Goal: Contribute content: Contribute content

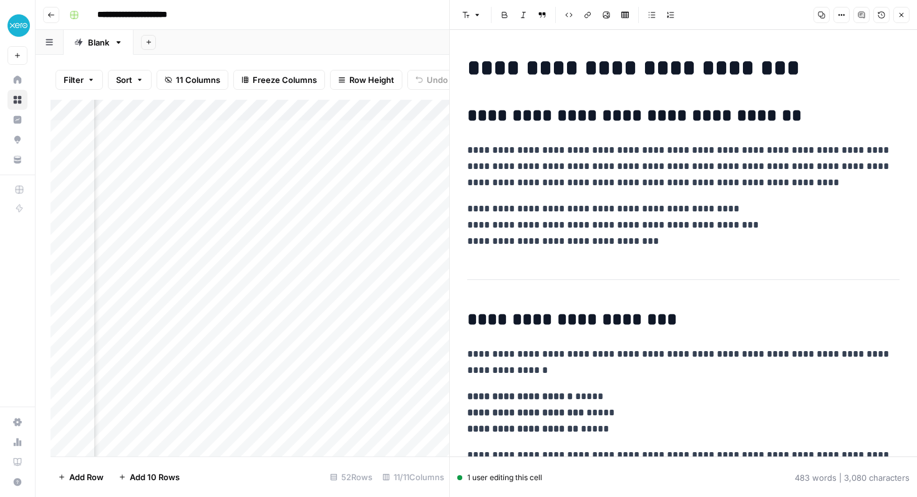
click at [513, 119] on h2 "**********" at bounding box center [683, 116] width 432 height 20
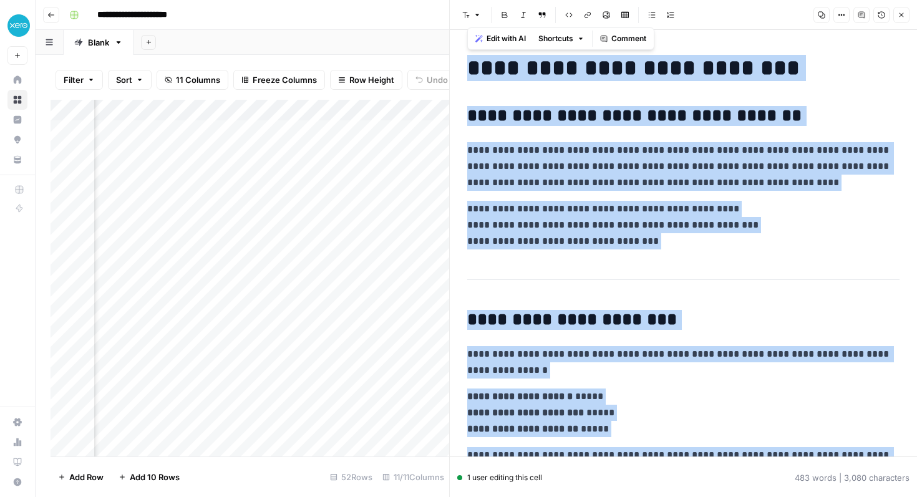
copy div "**********"
click at [666, 238] on p "**********" at bounding box center [683, 225] width 432 height 49
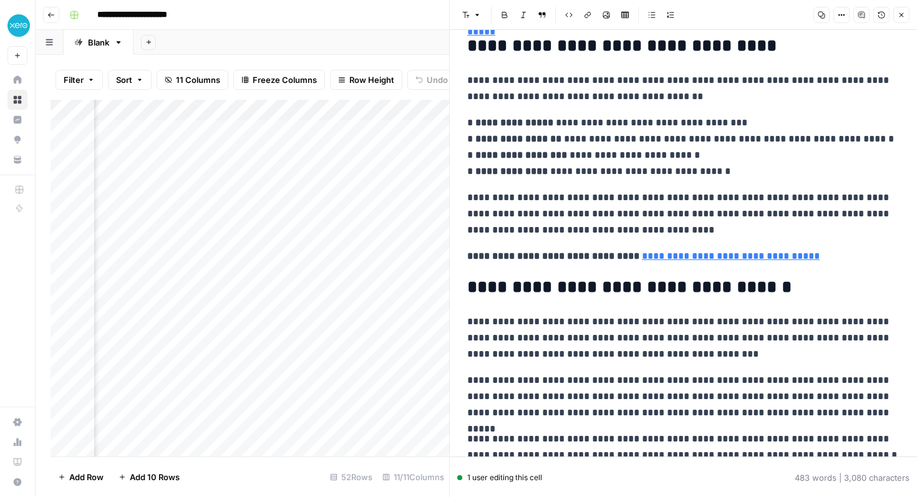
scroll to position [776, 0]
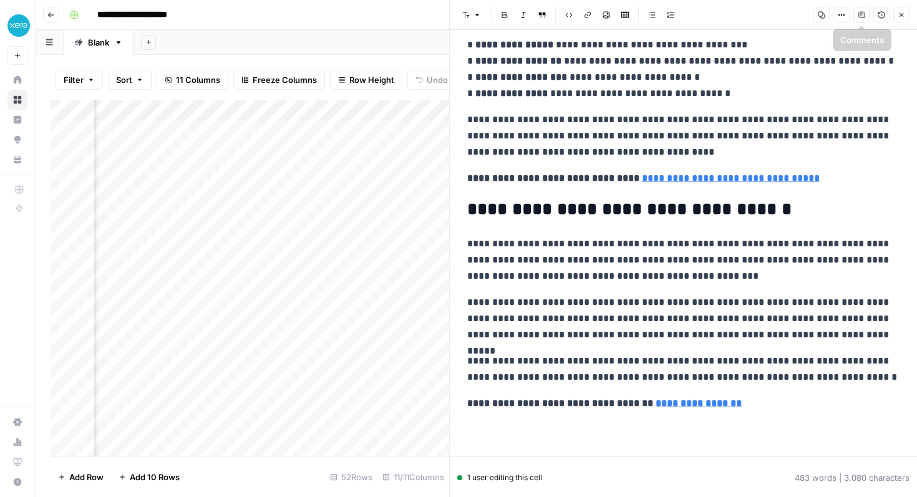
click at [898, 17] on icon "button" at bounding box center [901, 14] width 7 height 7
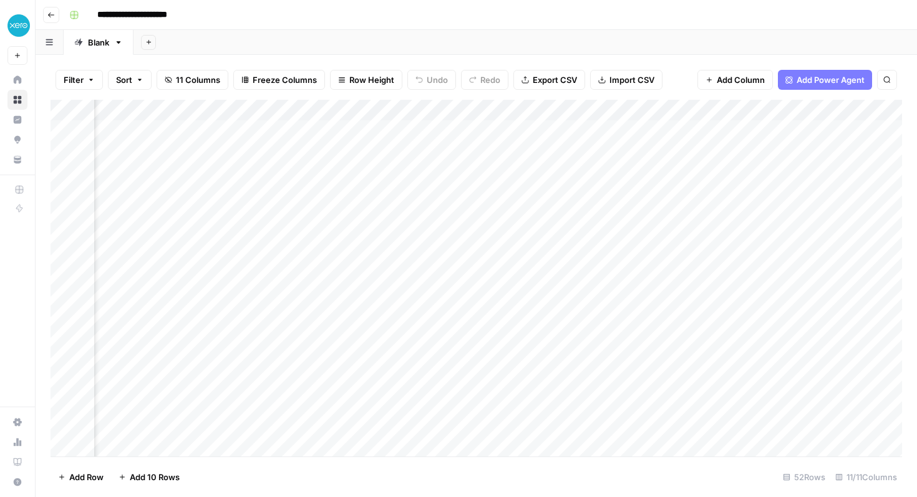
scroll to position [0, 969]
click at [696, 130] on div "Add Column" at bounding box center [477, 278] width 852 height 357
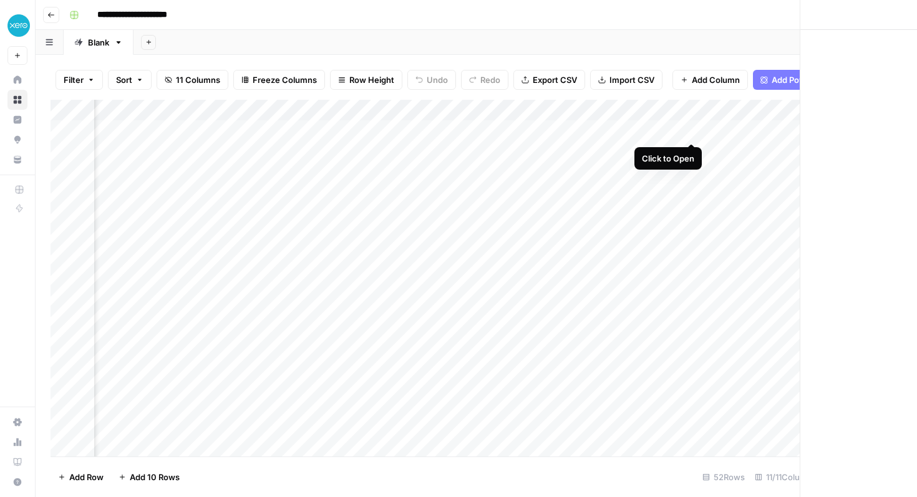
scroll to position [0, 960]
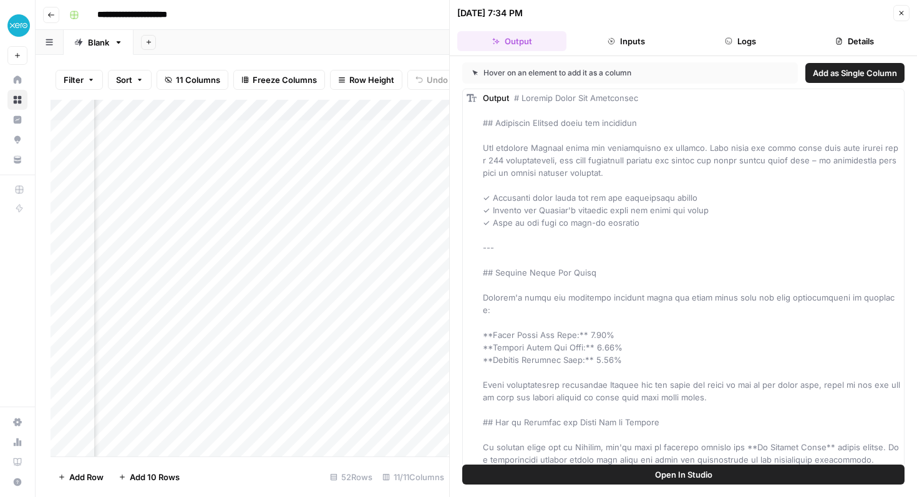
click at [900, 18] on button "Close" at bounding box center [901, 13] width 16 height 16
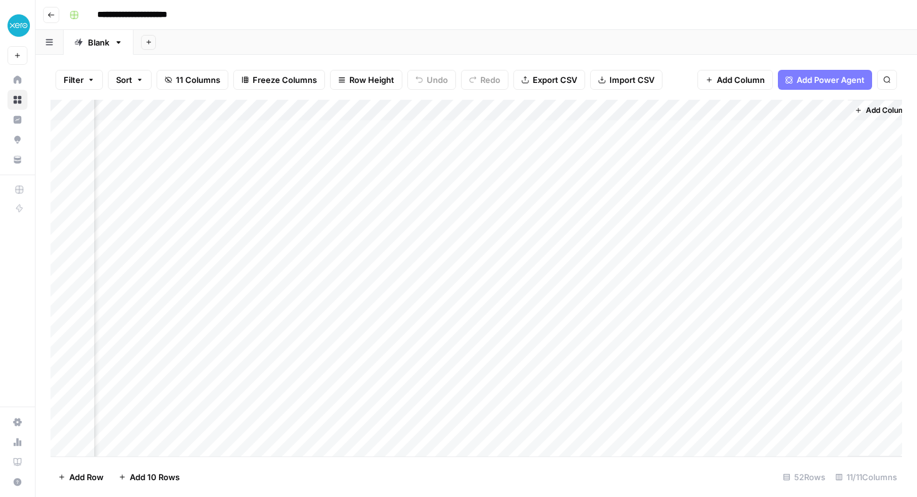
scroll to position [0, 969]
click at [820, 130] on div "Add Column" at bounding box center [477, 278] width 852 height 357
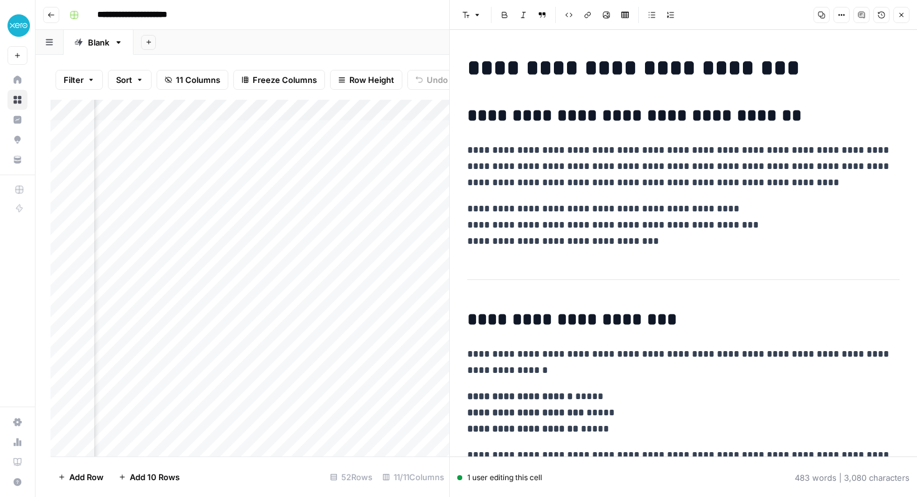
click at [595, 168] on p "**********" at bounding box center [683, 166] width 432 height 49
copy div "**********"
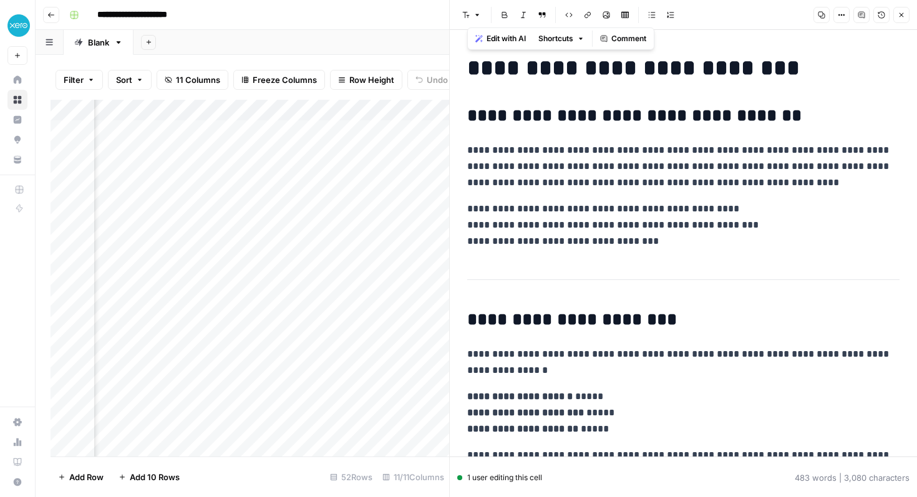
click at [417, 109] on div "Add Column" at bounding box center [250, 278] width 399 height 357
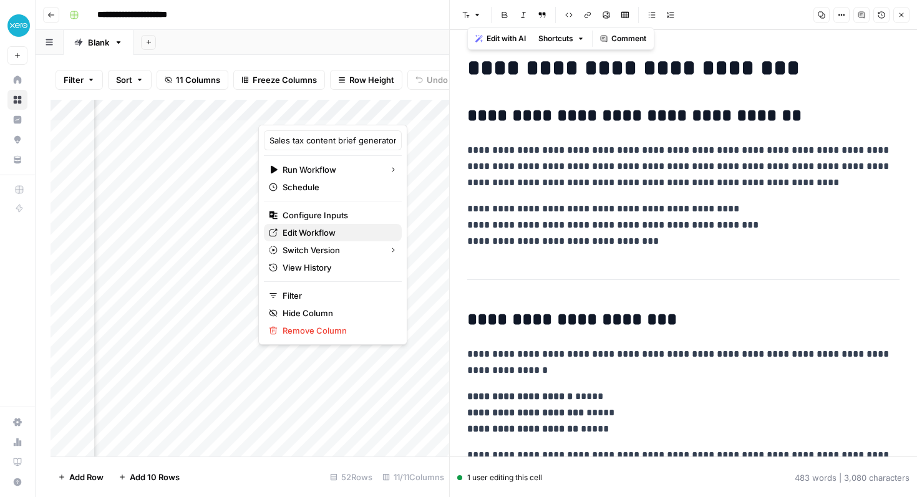
click at [313, 235] on span "Edit Workflow" at bounding box center [337, 232] width 109 height 12
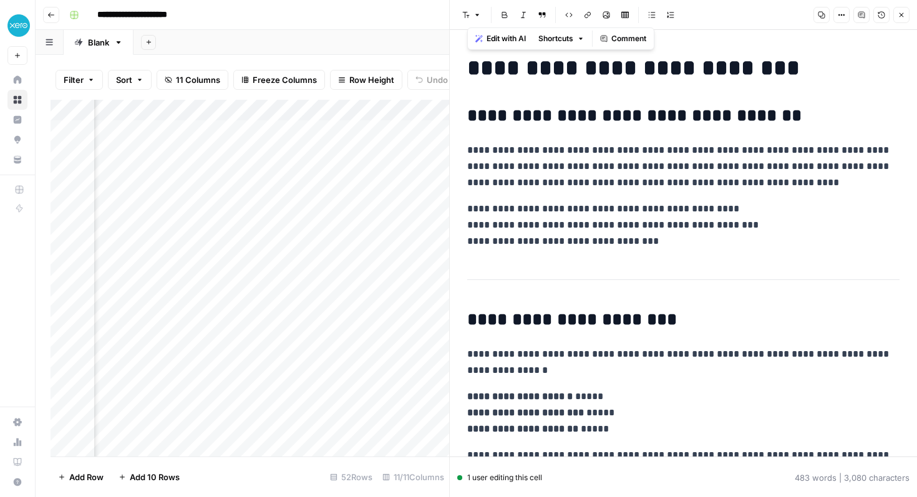
scroll to position [0, 1318]
click at [345, 107] on div "Add Column" at bounding box center [250, 278] width 399 height 357
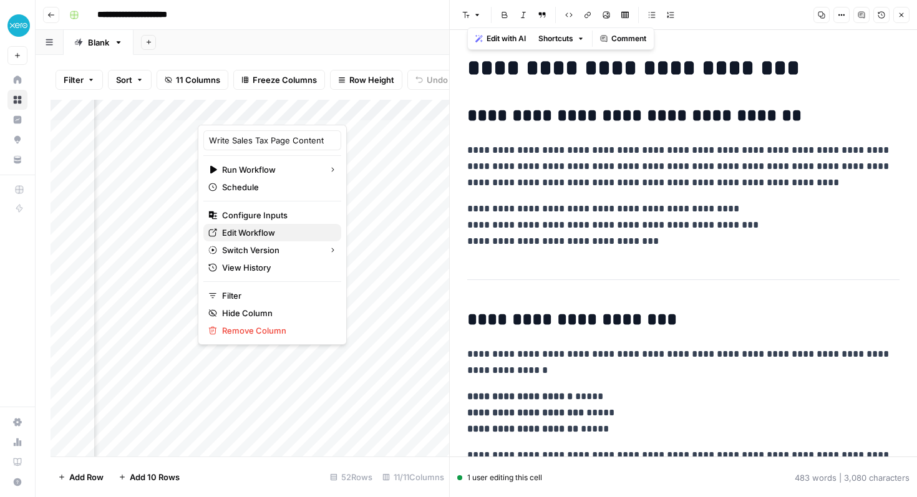
click at [258, 231] on span "Edit Workflow" at bounding box center [276, 232] width 109 height 12
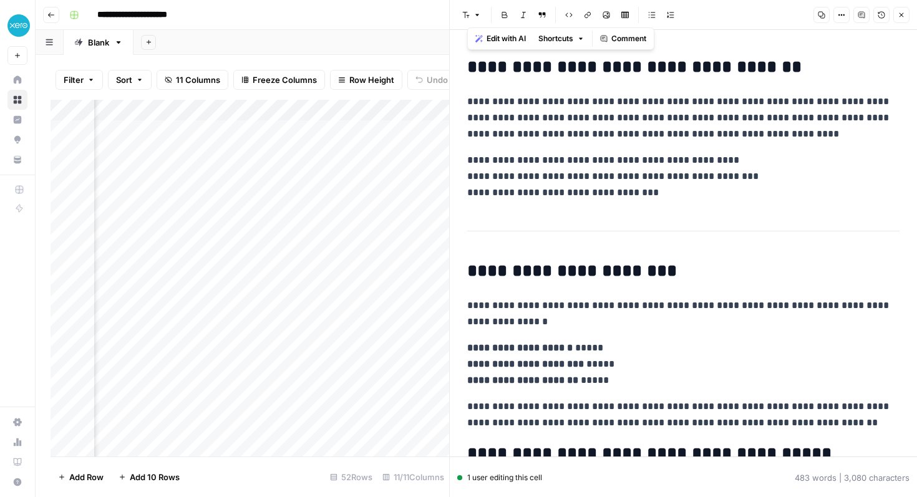
scroll to position [59, 0]
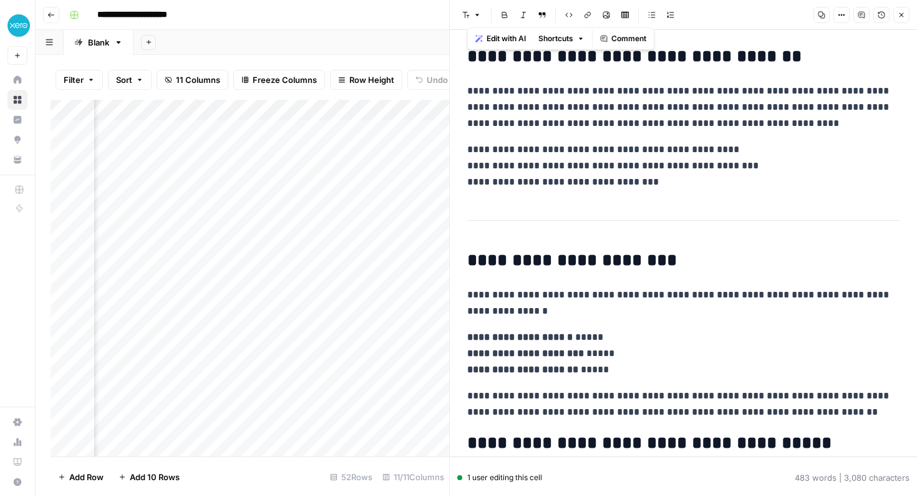
drag, startPoint x: 469, startPoint y: 260, endPoint x: 630, endPoint y: 364, distance: 191.7
copy div "**********"
click at [903, 14] on icon "button" at bounding box center [901, 14] width 7 height 7
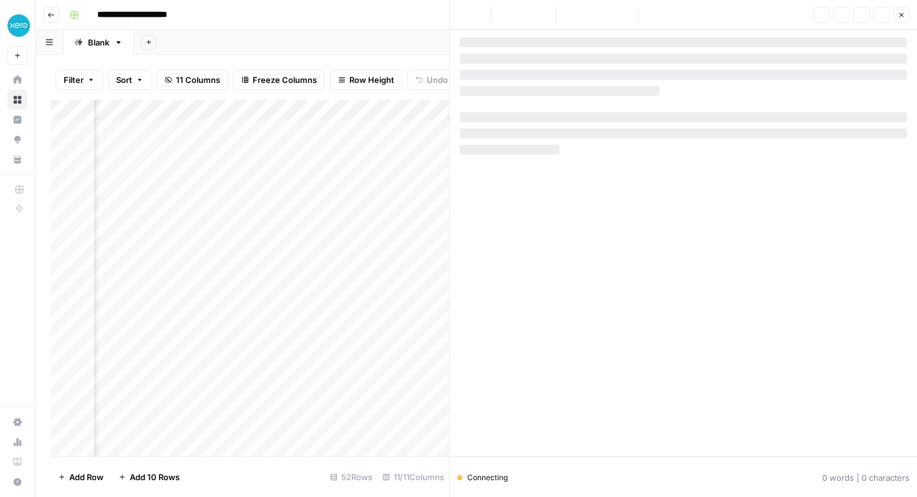
click at [602, 177] on div at bounding box center [683, 246] width 447 height 419
click at [907, 9] on button "Close" at bounding box center [901, 15] width 16 height 16
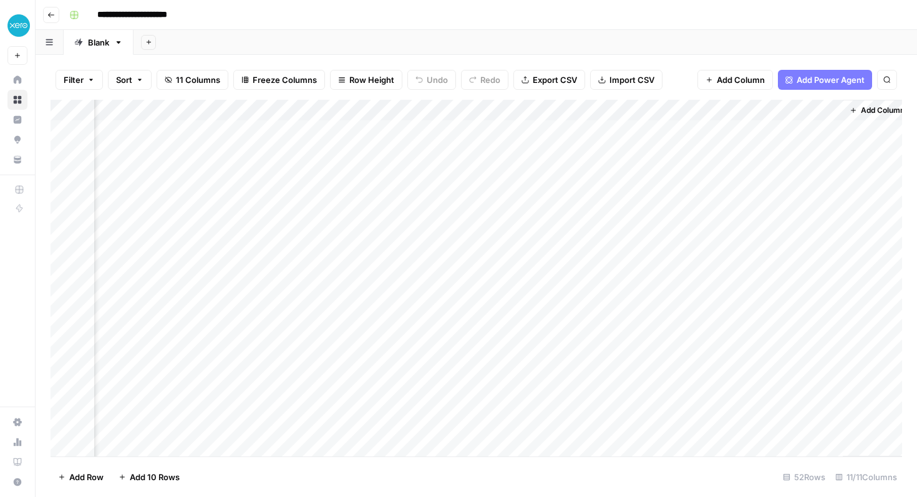
scroll to position [0, 969]
click at [405, 127] on div "Add Column" at bounding box center [477, 278] width 852 height 357
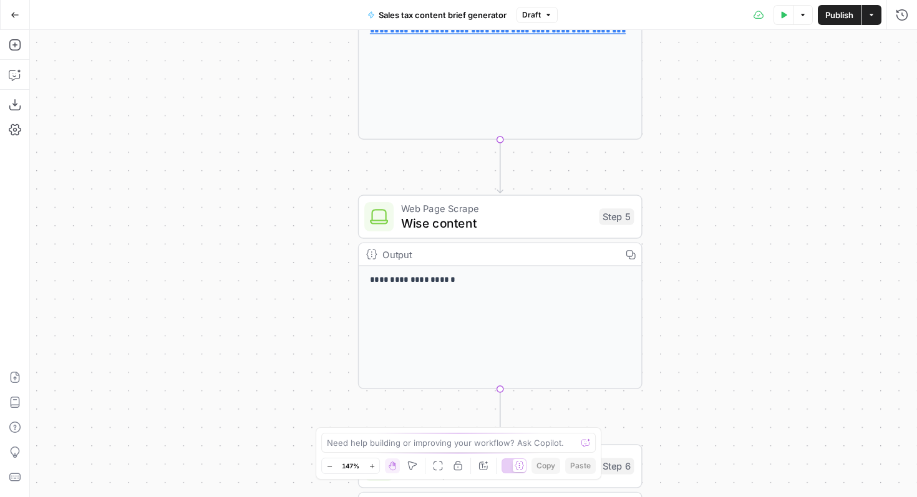
click at [488, 261] on div "Output" at bounding box center [497, 254] width 231 height 15
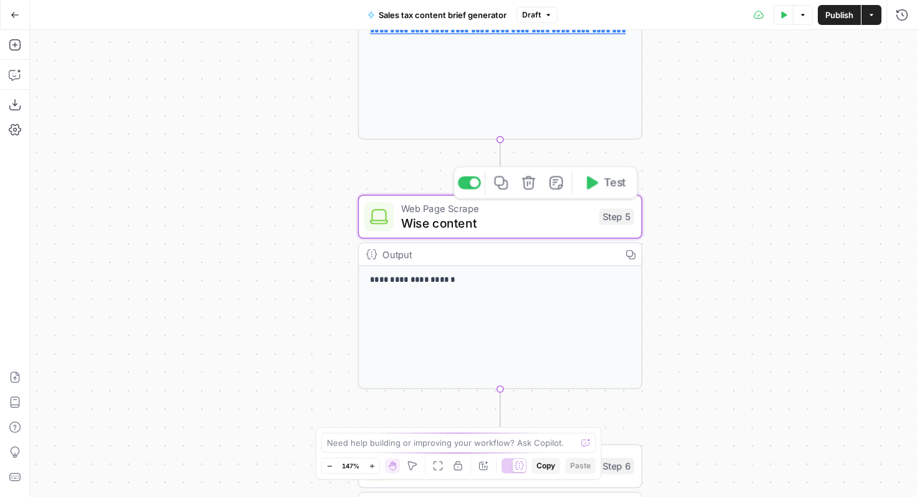
click at [466, 208] on span "Web Page Scrape" at bounding box center [496, 208] width 191 height 15
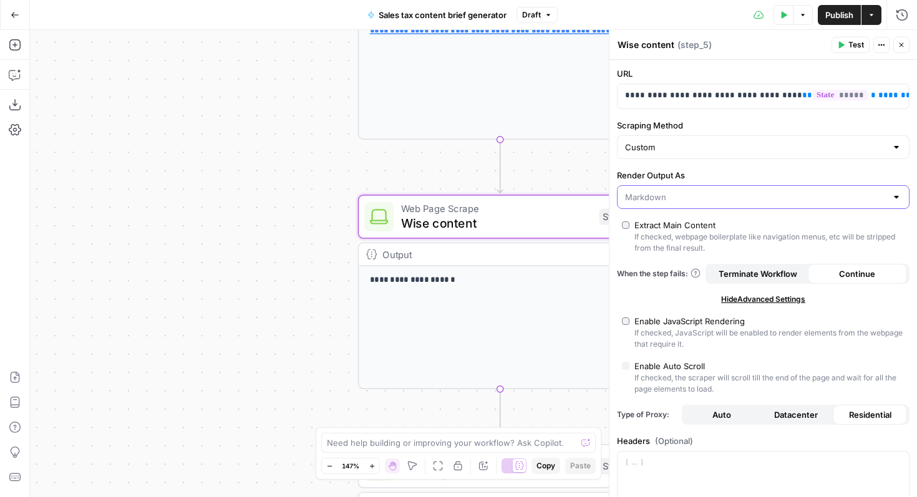
click at [768, 198] on input "Render Output As" at bounding box center [755, 197] width 261 height 12
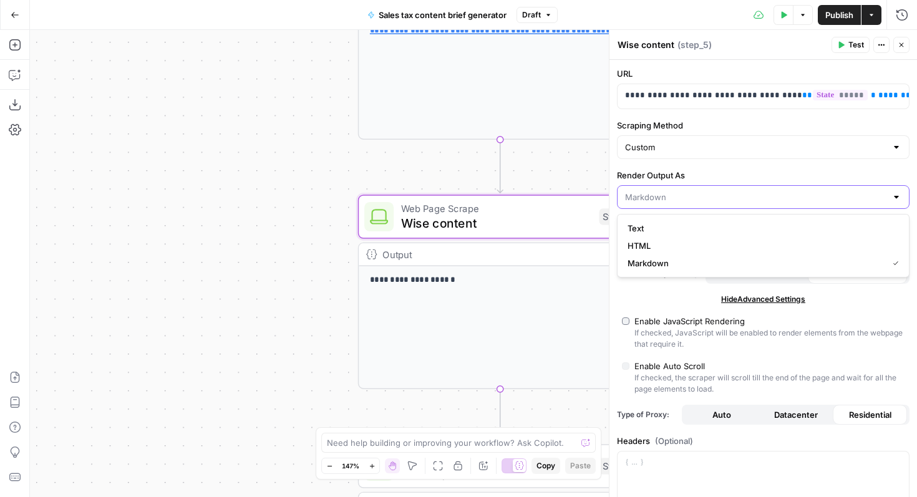
click at [768, 198] on input "Render Output As" at bounding box center [755, 197] width 261 height 12
type input "Markdown"
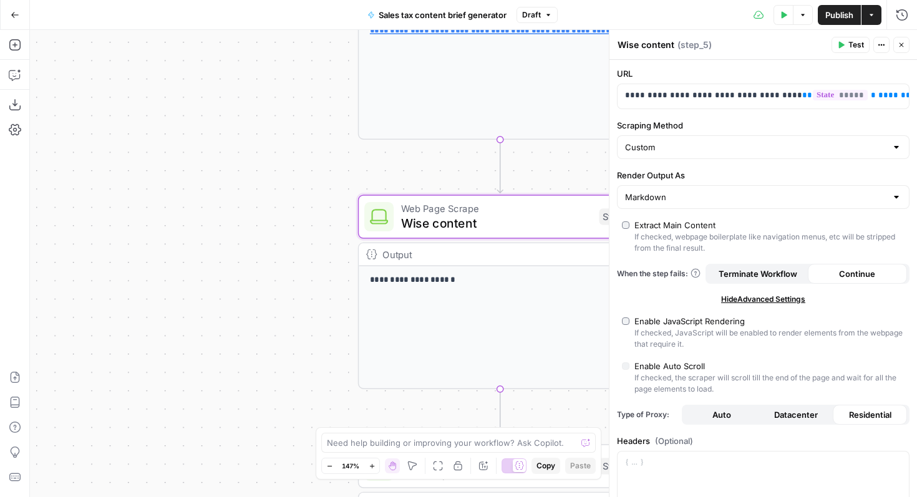
click at [765, 163] on div "**********" at bounding box center [764, 427] width 308 height 734
drag, startPoint x: 863, startPoint y: 97, endPoint x: 917, endPoint y: 89, distance: 54.3
click at [917, 89] on div "**********" at bounding box center [764, 427] width 308 height 734
click at [832, 125] on label "Scraping Method" at bounding box center [763, 125] width 293 height 12
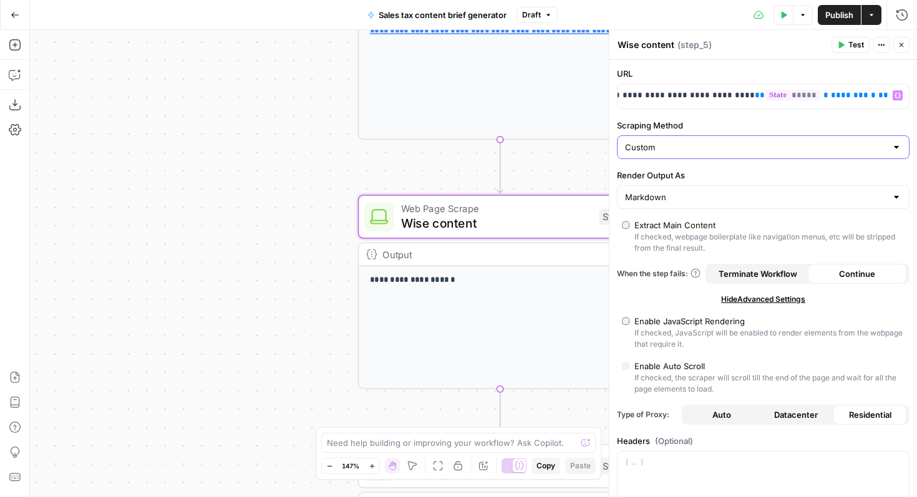
click at [832, 141] on input "Custom" at bounding box center [755, 147] width 261 height 12
click at [768, 240] on div "If checked, webpage boilerplate like navigation menus, etc will be stripped fro…" at bounding box center [770, 242] width 270 height 22
click at [703, 223] on div "Extract Main Content" at bounding box center [675, 225] width 81 height 12
click at [670, 142] on input "Scraping Method" at bounding box center [755, 147] width 261 height 12
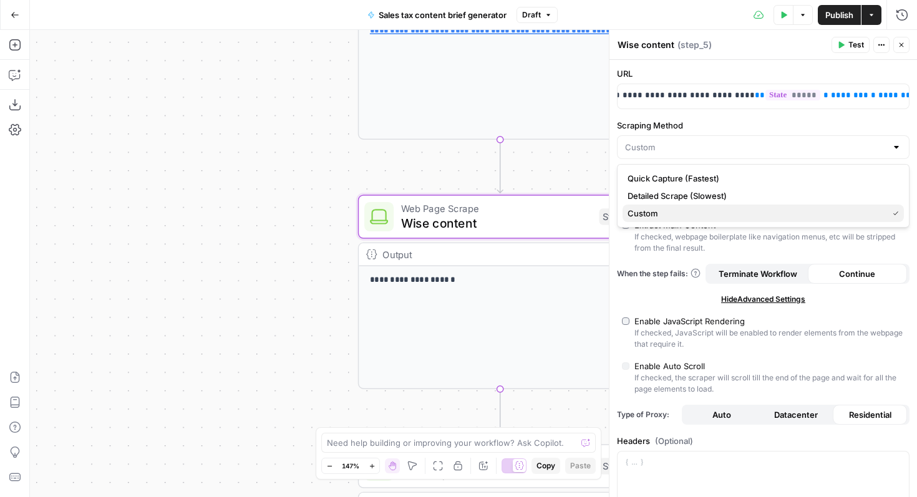
click at [664, 212] on span "Custom" at bounding box center [755, 213] width 255 height 12
type input "Custom"
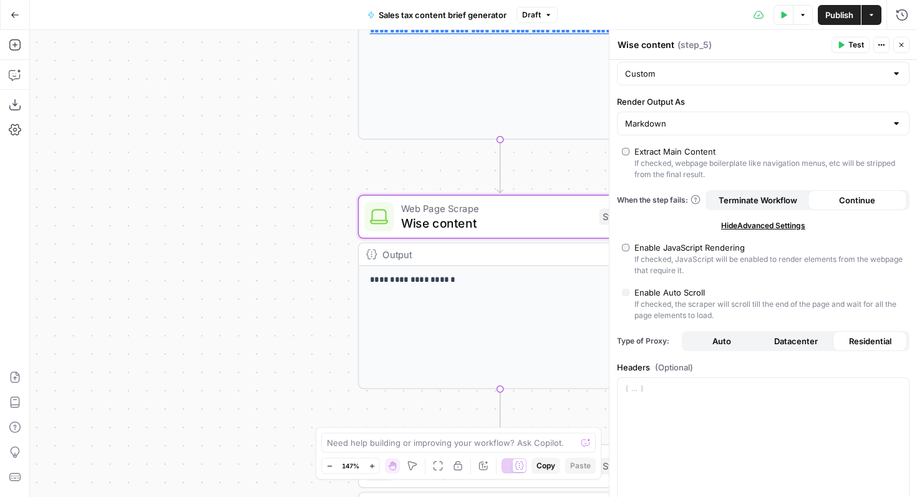
scroll to position [110, 0]
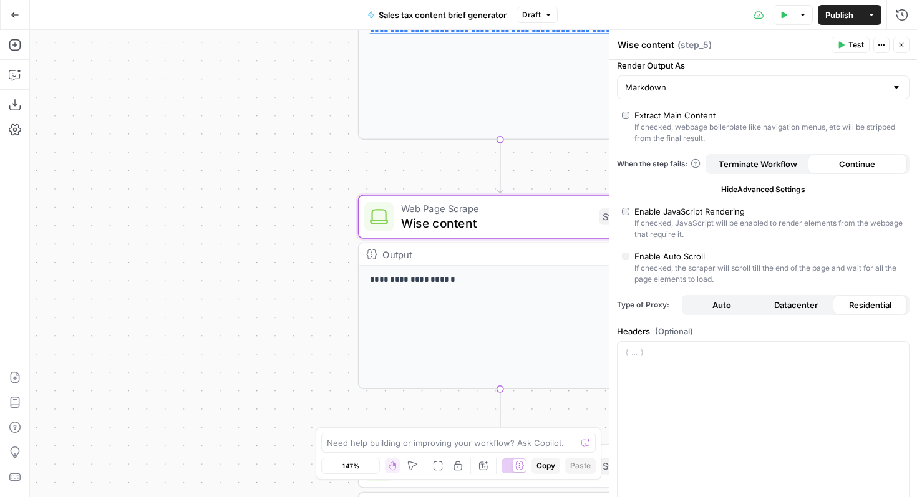
click at [800, 303] on span "Datacenter" at bounding box center [796, 305] width 44 height 12
click at [860, 299] on span "Residential" at bounding box center [870, 305] width 42 height 12
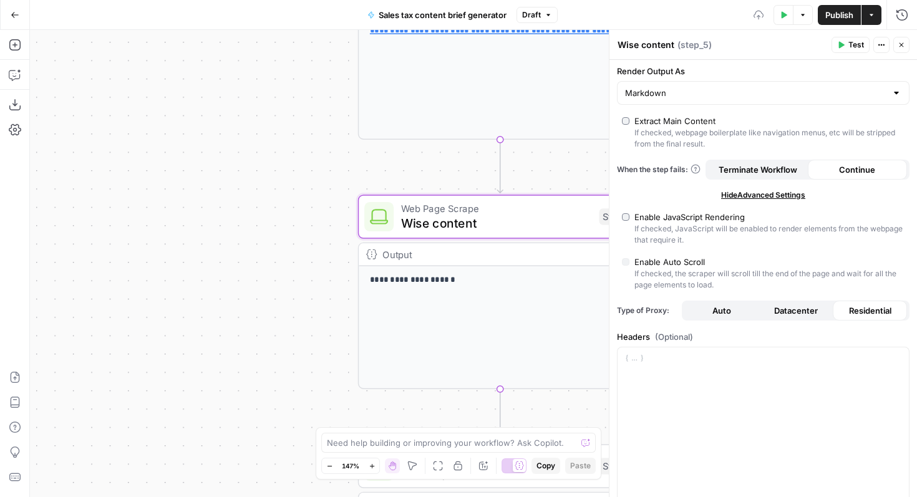
scroll to position [99, 0]
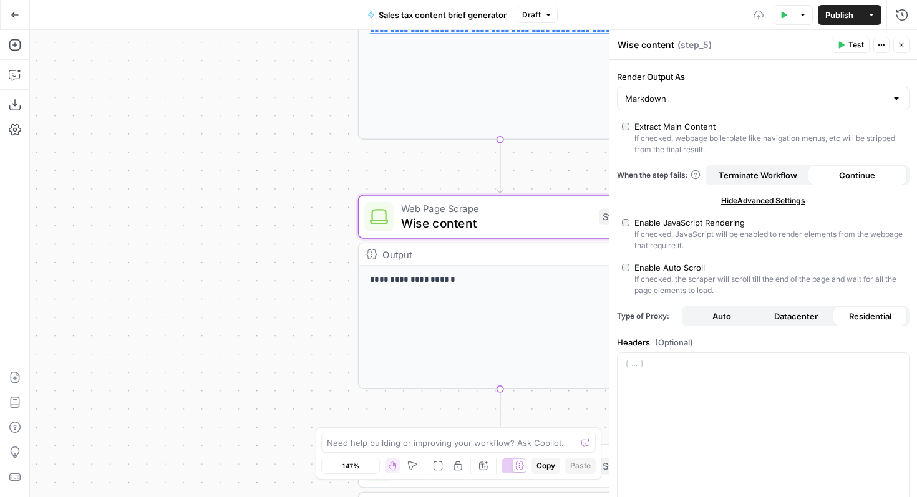
click at [630, 223] on label "Enable JavaScript Rendering If checked, JavaScript will be enabled to render el…" at bounding box center [763, 233] width 283 height 35
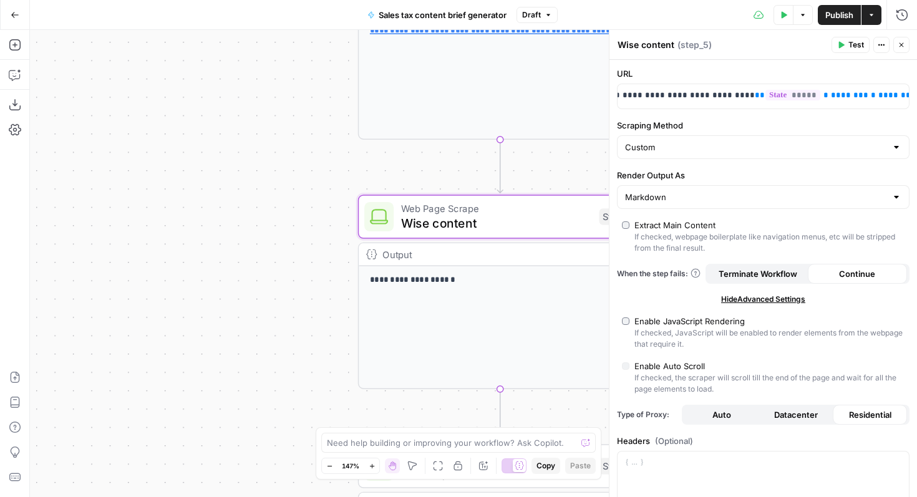
click at [907, 44] on button "Close" at bounding box center [901, 45] width 16 height 16
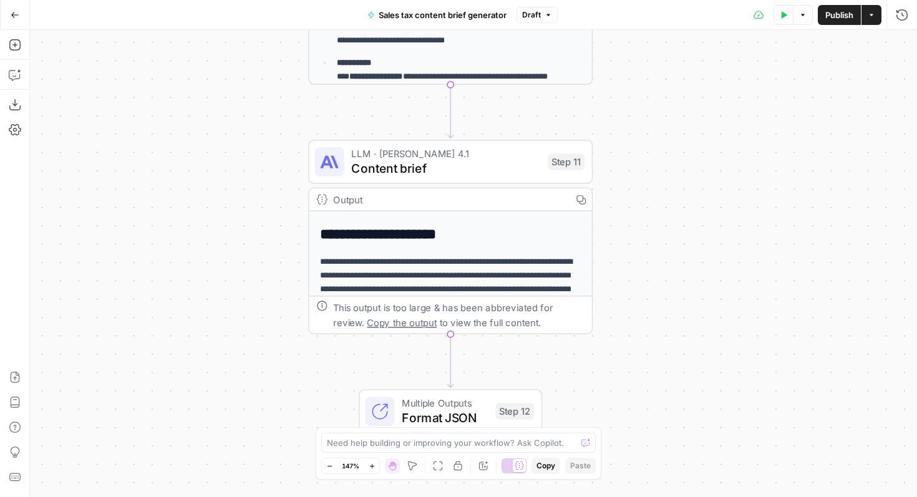
scroll to position [100, 0]
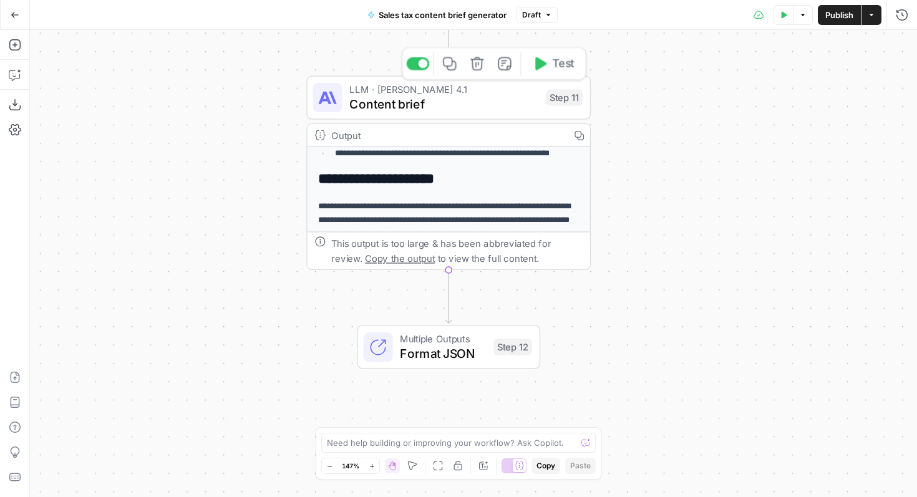
click at [386, 105] on span "Content brief" at bounding box center [443, 104] width 189 height 18
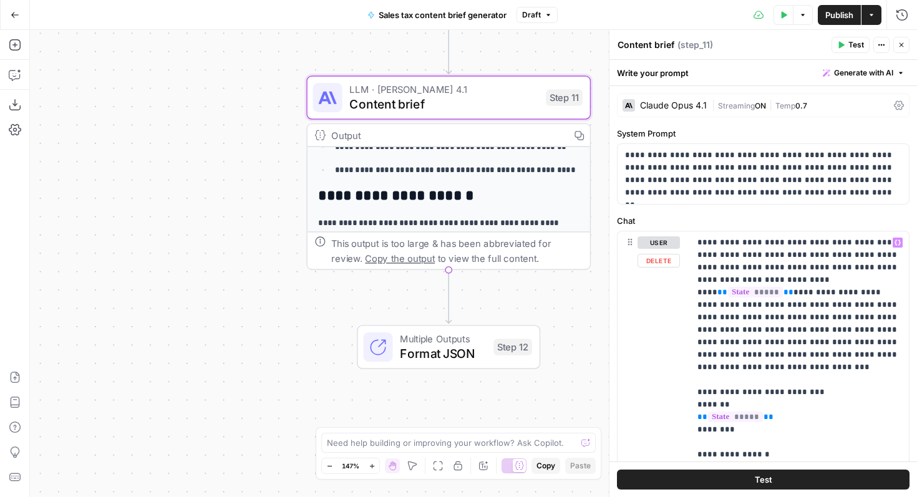
scroll to position [176, 0]
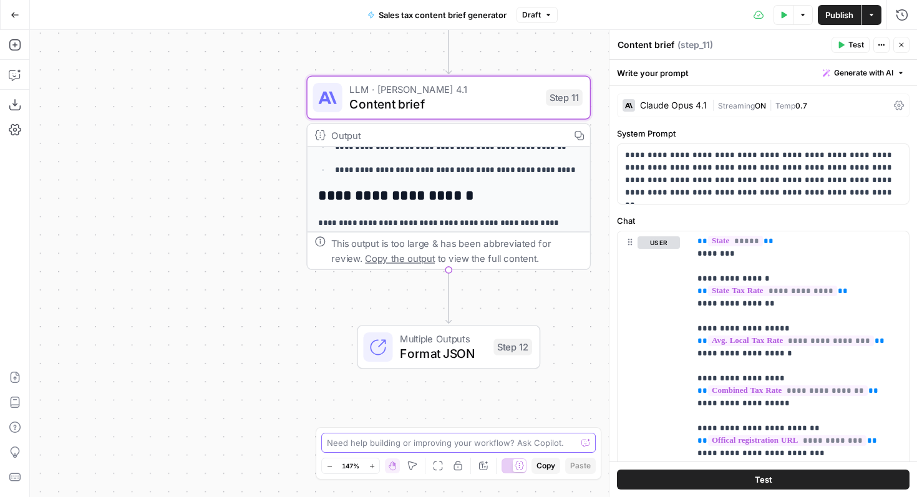
click at [467, 447] on textarea at bounding box center [452, 443] width 250 height 12
click at [542, 14] on button "Draft" at bounding box center [537, 15] width 41 height 16
click at [550, 17] on icon "button" at bounding box center [548, 14] width 7 height 7
click at [871, 14] on icon "button" at bounding box center [872, 15] width 4 height 2
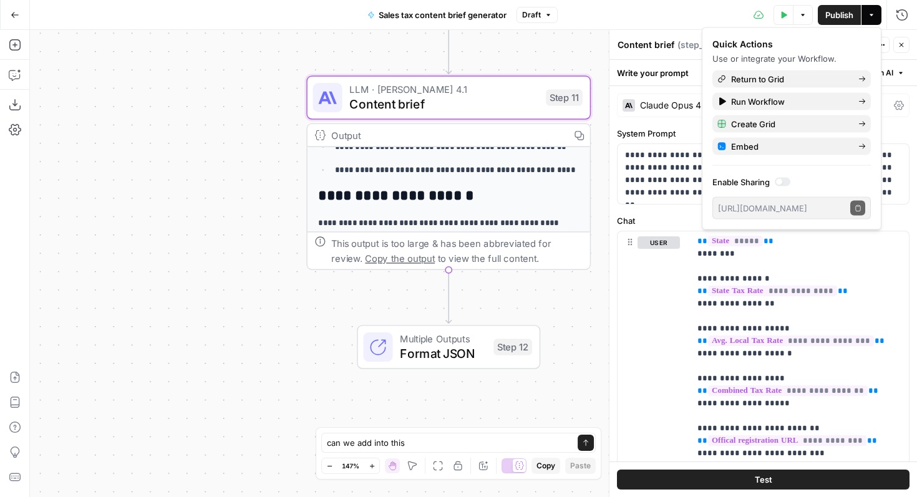
click at [871, 14] on icon "button" at bounding box center [872, 15] width 4 height 2
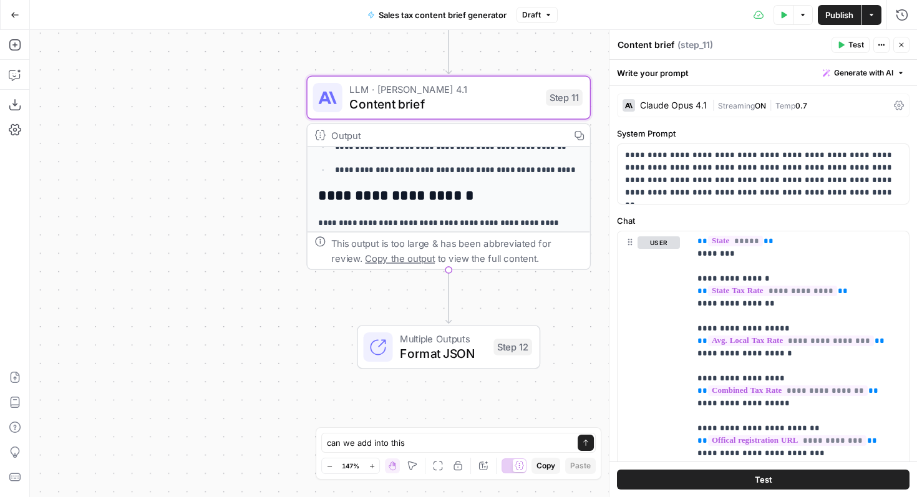
click at [812, 19] on button "Options" at bounding box center [803, 15] width 20 height 20
click at [807, 19] on button "Options" at bounding box center [803, 15] width 20 height 20
click at [430, 443] on textarea "can we add into this" at bounding box center [446, 443] width 238 height 12
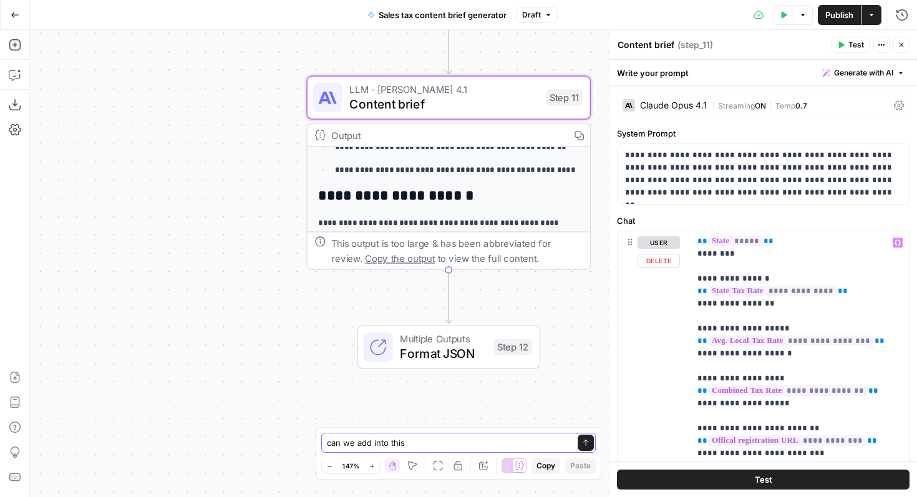
scroll to position [0, 0]
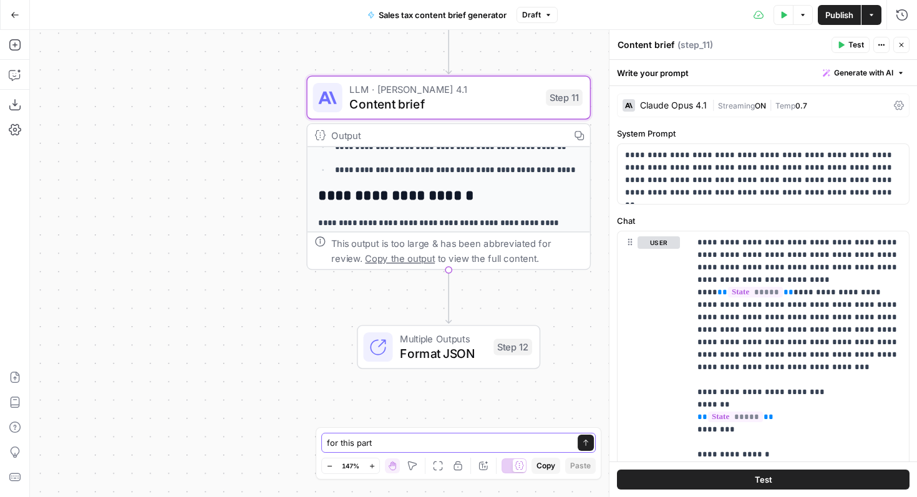
paste textarea "[US_STATE] Sales Tax Rates [US_STATE]'s sales tax structure combines state and …"
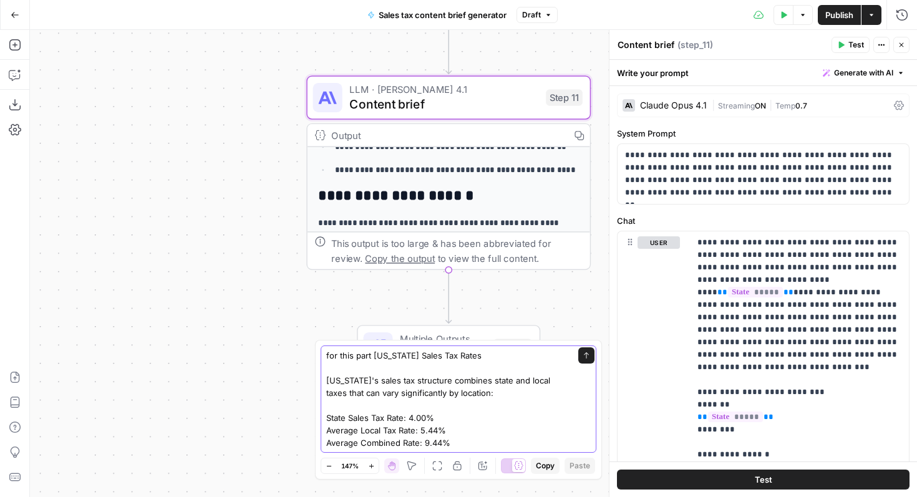
click at [519, 447] on textarea "for this part [US_STATE] Sales Tax Rates [US_STATE]'s sales tax structure combi…" at bounding box center [446, 399] width 240 height 100
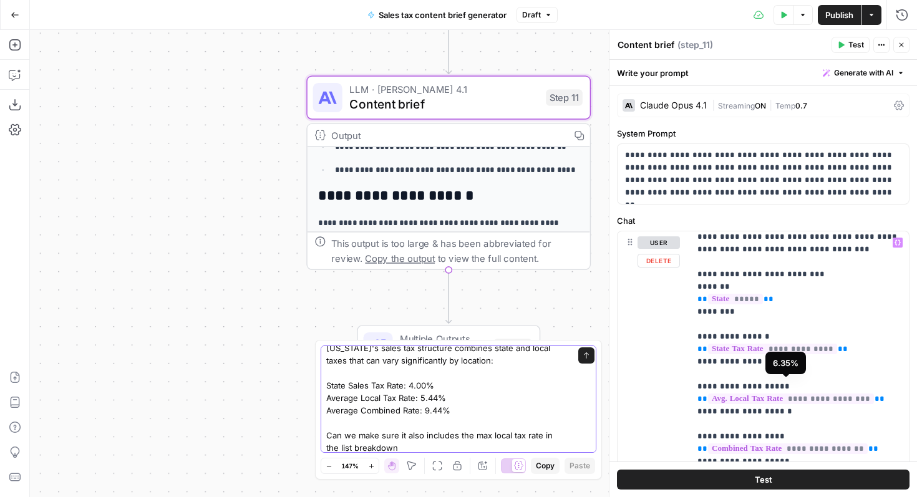
scroll to position [117, 0]
type textarea "for this part [US_STATE] Sales Tax Rates [US_STATE]'s sales tax structure combi…"
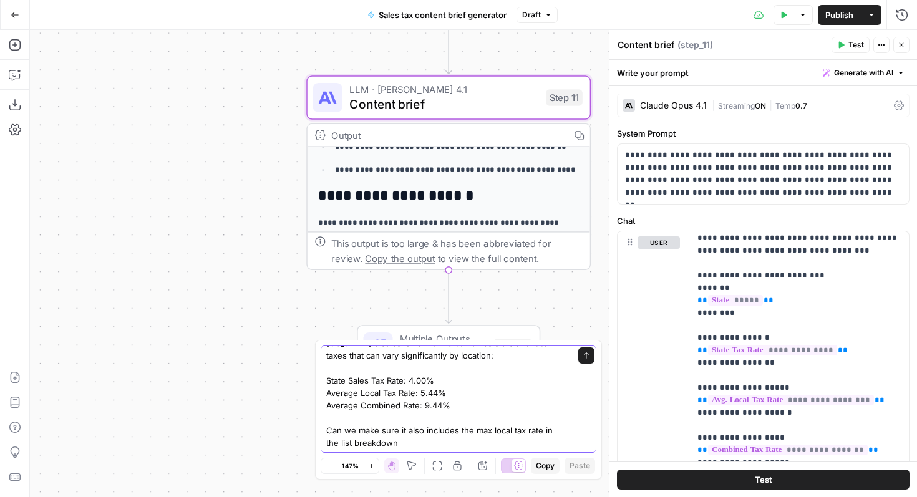
scroll to position [0, 0]
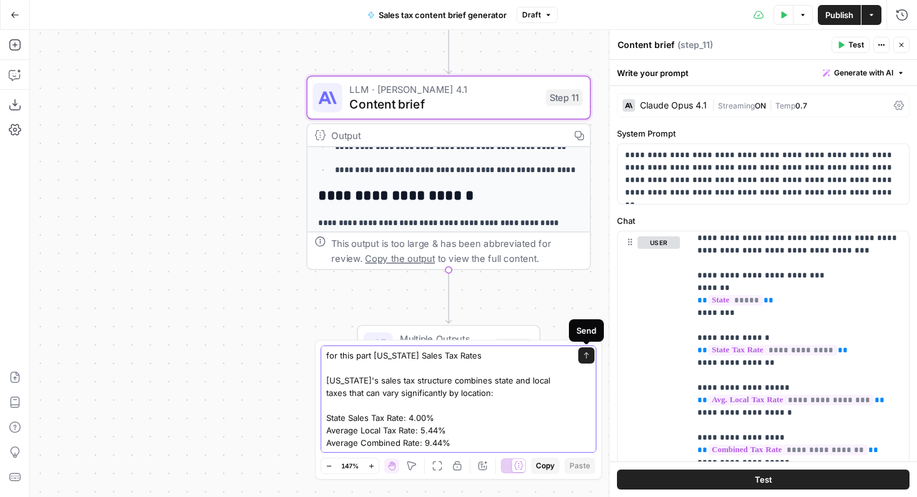
click at [583, 353] on icon "submit" at bounding box center [586, 355] width 7 height 7
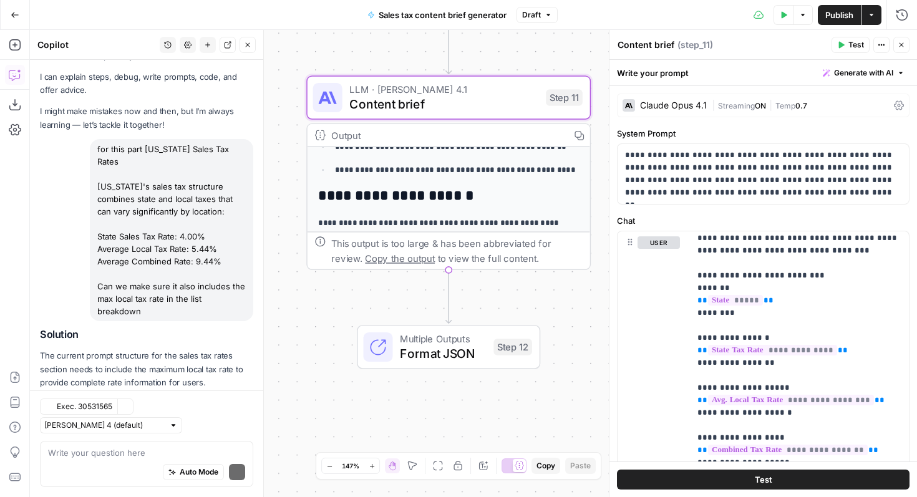
scroll to position [57, 0]
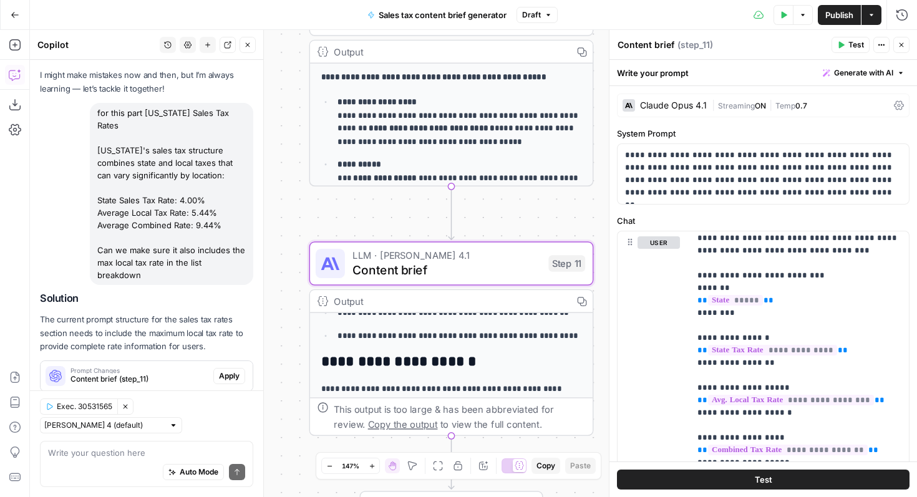
click at [236, 371] on span "Apply" at bounding box center [229, 376] width 21 height 11
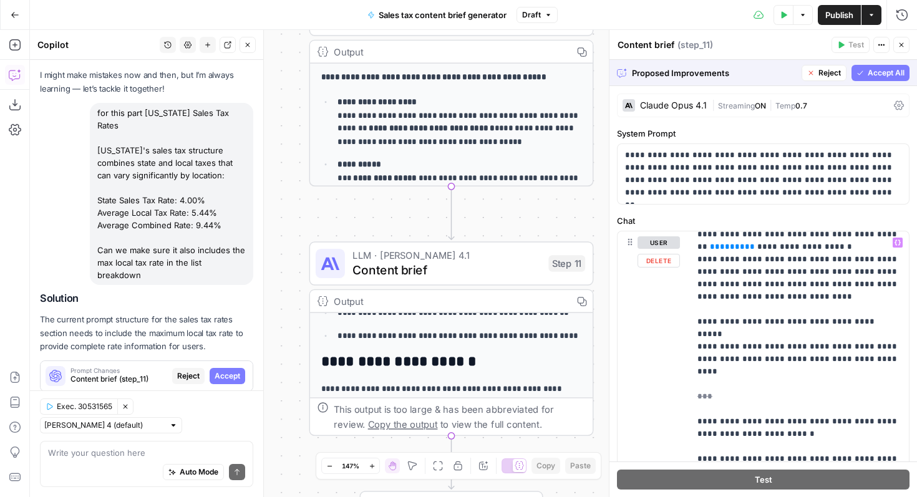
scroll to position [664, 0]
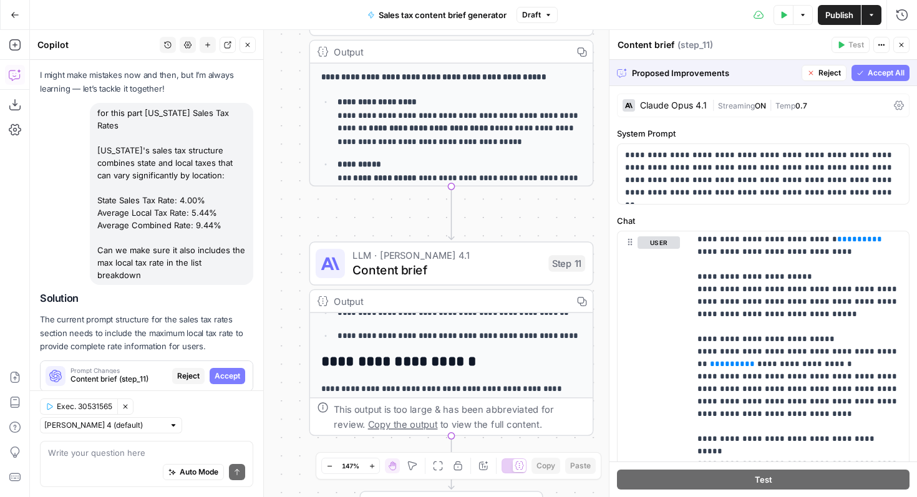
click at [896, 75] on span "Accept All" at bounding box center [886, 72] width 37 height 11
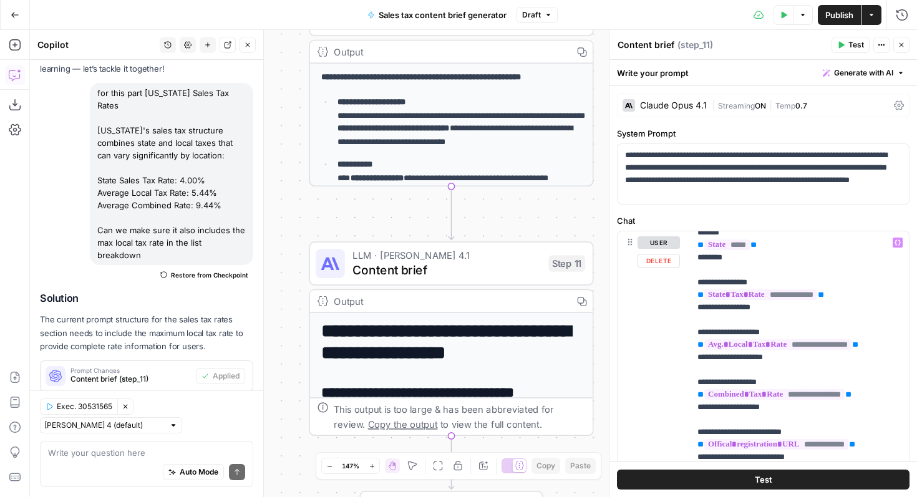
scroll to position [147, 0]
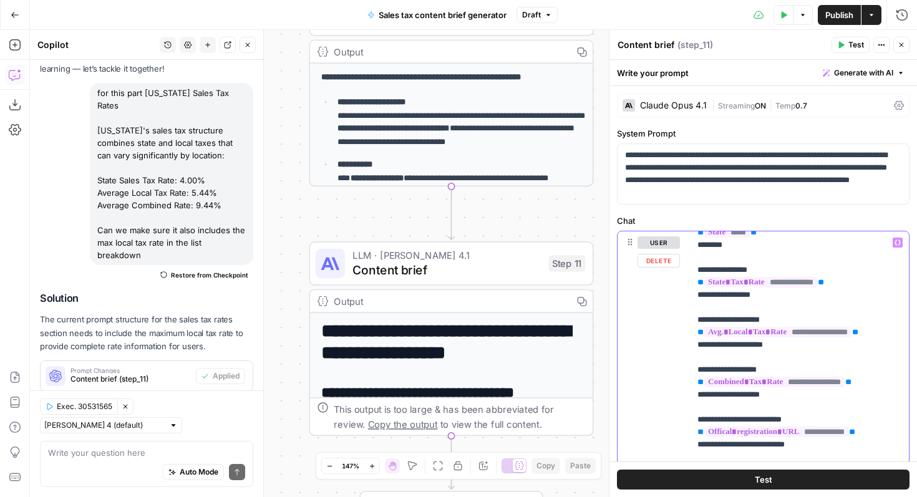
drag, startPoint x: 790, startPoint y: 320, endPoint x: 698, endPoint y: 291, distance: 97.3
copy p "**********"
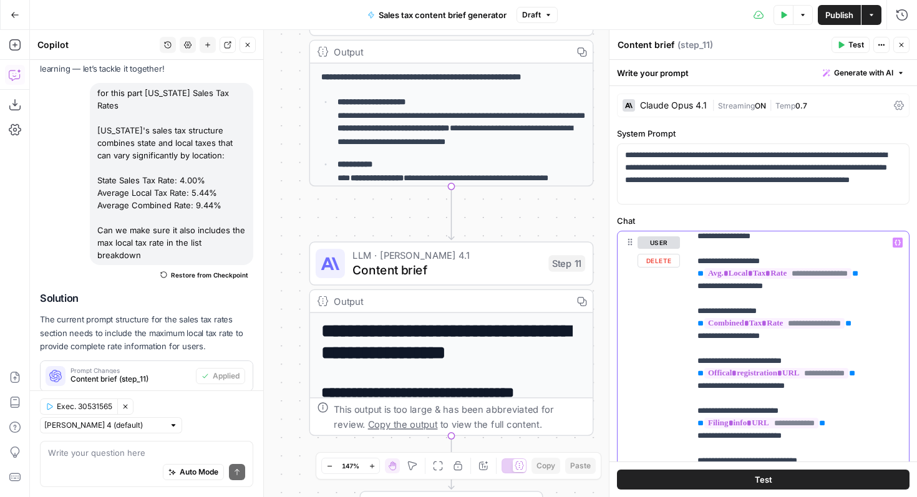
scroll to position [207, 0]
drag, startPoint x: 754, startPoint y: 334, endPoint x: 704, endPoint y: 338, distance: 50.0
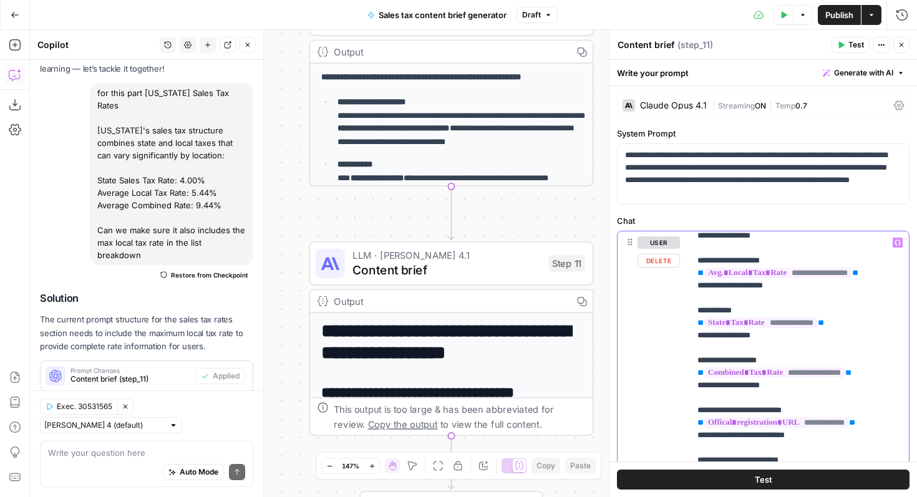
drag, startPoint x: 757, startPoint y: 359, endPoint x: 707, endPoint y: 364, distance: 50.8
click at [762, 328] on span "**********" at bounding box center [760, 323] width 113 height 11
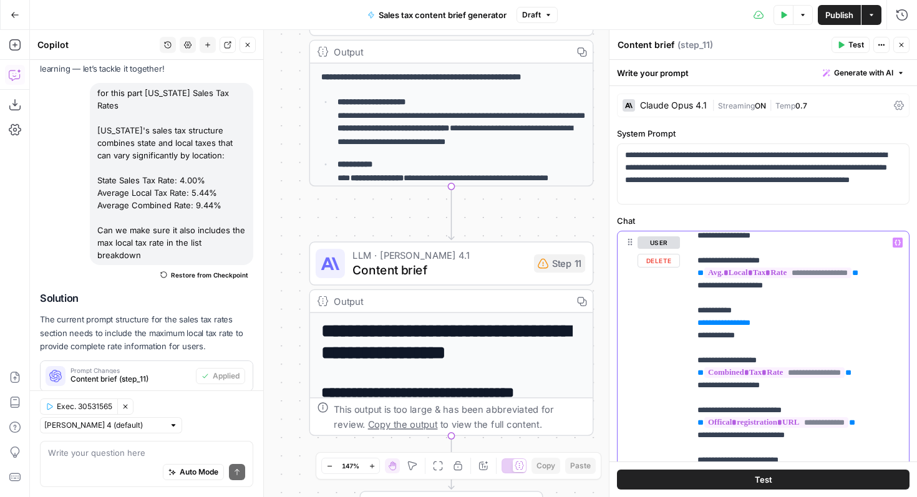
drag, startPoint x: 772, startPoint y: 348, endPoint x: 692, endPoint y: 354, distance: 80.7
click at [692, 354] on div "**********" at bounding box center [799, 485] width 219 height 508
click at [900, 241] on icon "button" at bounding box center [898, 243] width 6 height 6
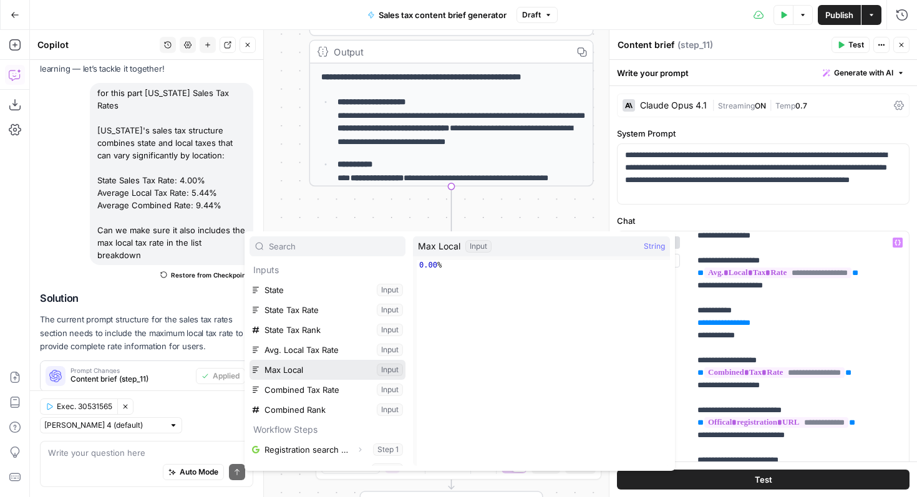
click at [331, 366] on button "Select variable Max Local" at bounding box center [328, 370] width 156 height 20
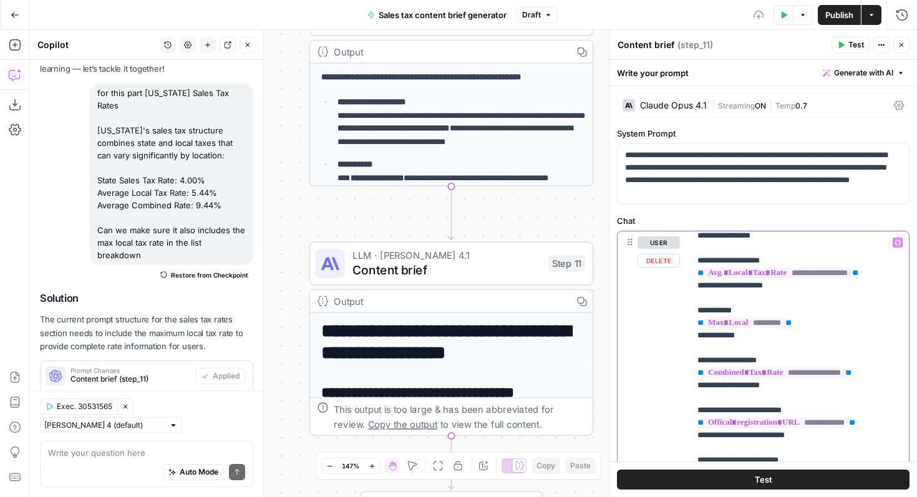
click at [735, 163] on p "**********" at bounding box center [763, 174] width 276 height 50
click at [852, 16] on span "Publish" at bounding box center [839, 15] width 28 height 12
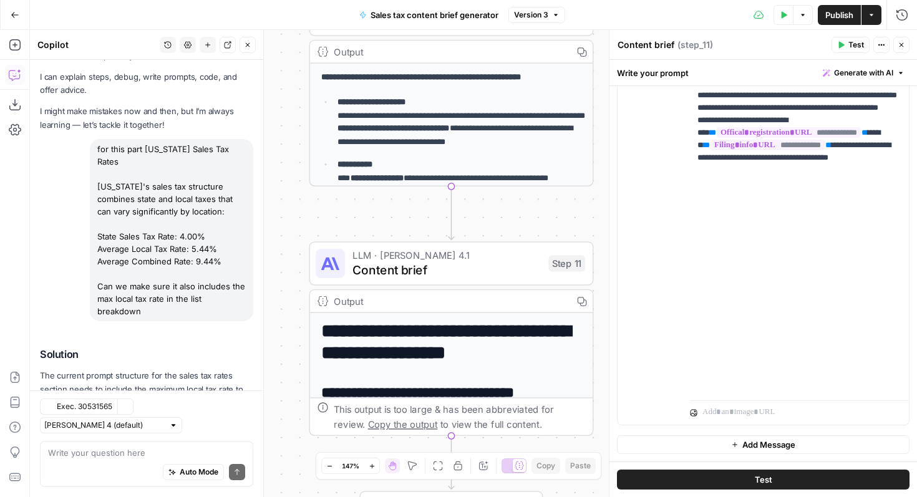
scroll to position [77, 0]
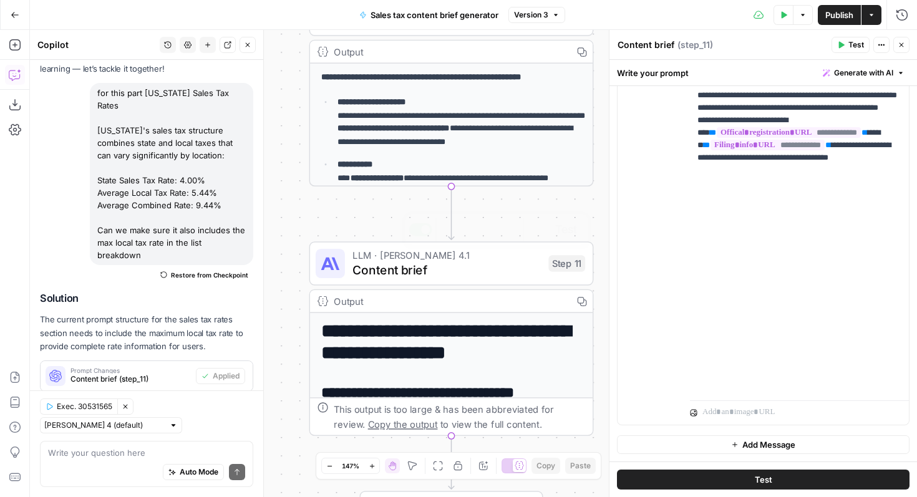
click at [329, 220] on div "Workflow Input Settings Inputs Google Search Registration search results Step 1…" at bounding box center [473, 263] width 887 height 467
click at [251, 51] on button "Close" at bounding box center [248, 45] width 16 height 16
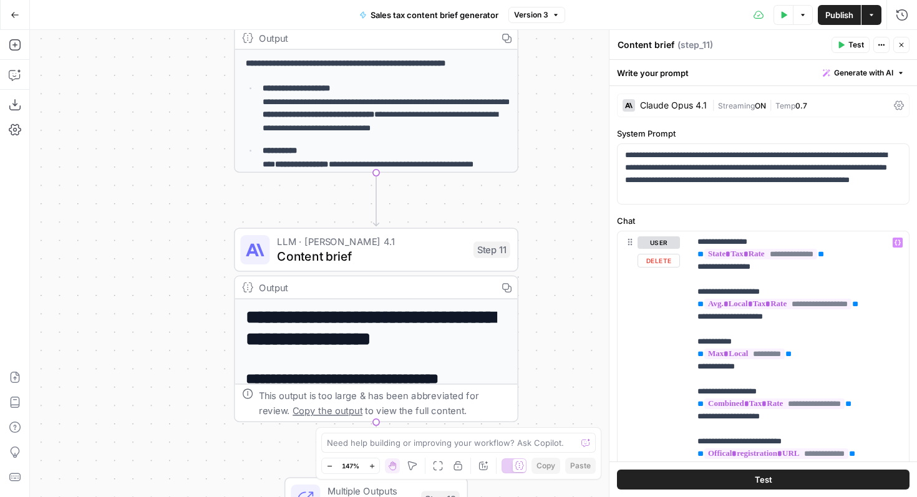
scroll to position [221, 0]
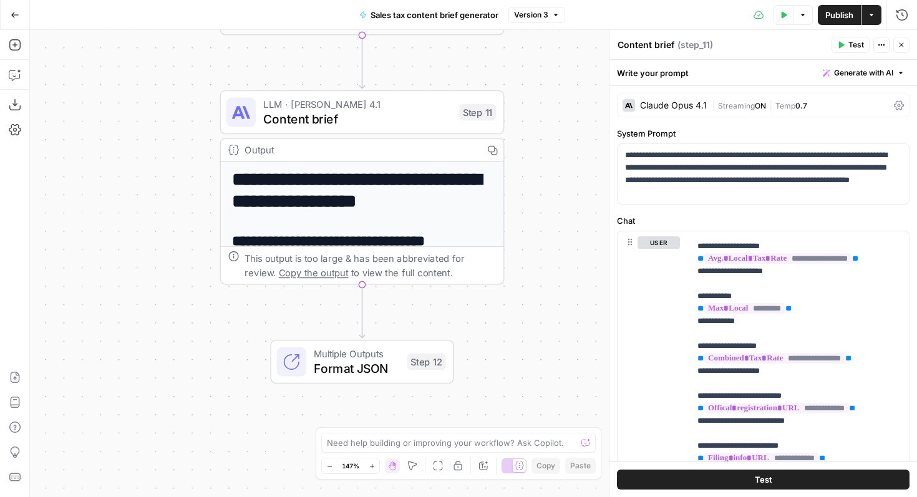
click at [386, 119] on span "Content brief" at bounding box center [357, 119] width 189 height 18
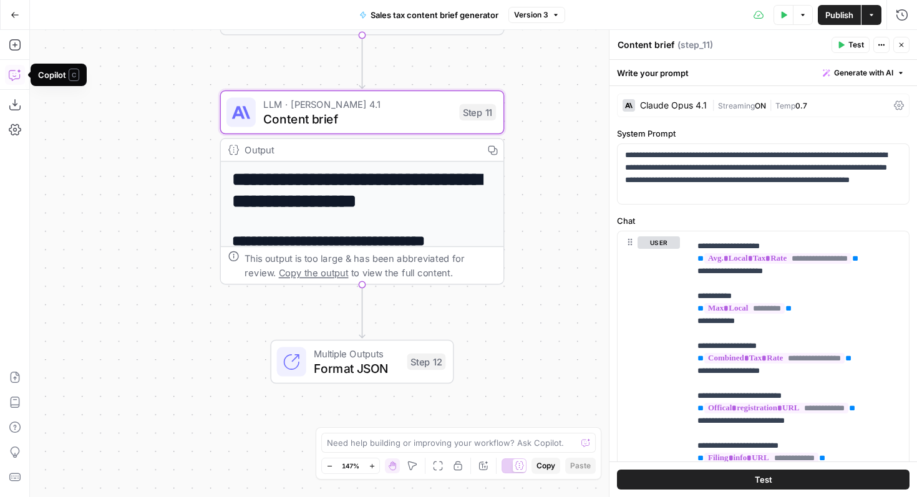
click at [20, 80] on icon "button" at bounding box center [15, 75] width 12 height 12
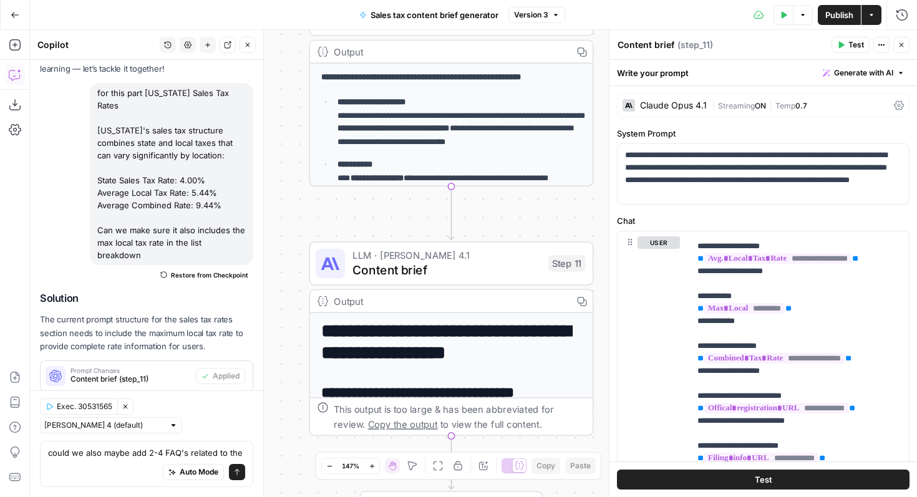
scroll to position [89, 0]
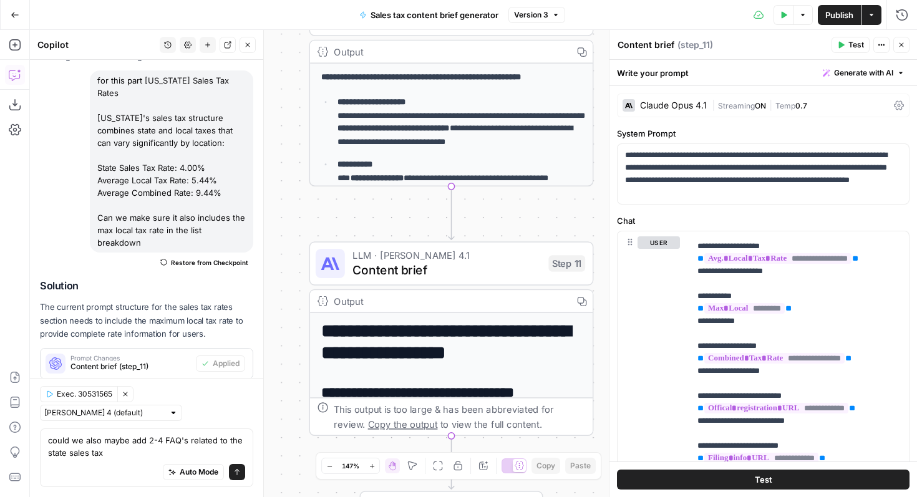
click at [151, 453] on textarea "could we also maybe add 2-4 FAQ's related to the state sales tax" at bounding box center [146, 446] width 197 height 25
click at [152, 446] on textarea "could we also maybe add 2-4 FAQ's related to the state sales tax" at bounding box center [146, 446] width 197 height 25
click at [154, 454] on textarea "could we also maybe add 2-4 FAQ's related to the state sales tax" at bounding box center [146, 446] width 197 height 25
type textarea "could we also maybe add 2-4 FAQ's related to the state sales tax at the end aft…"
click at [241, 472] on button "Send" at bounding box center [237, 472] width 16 height 16
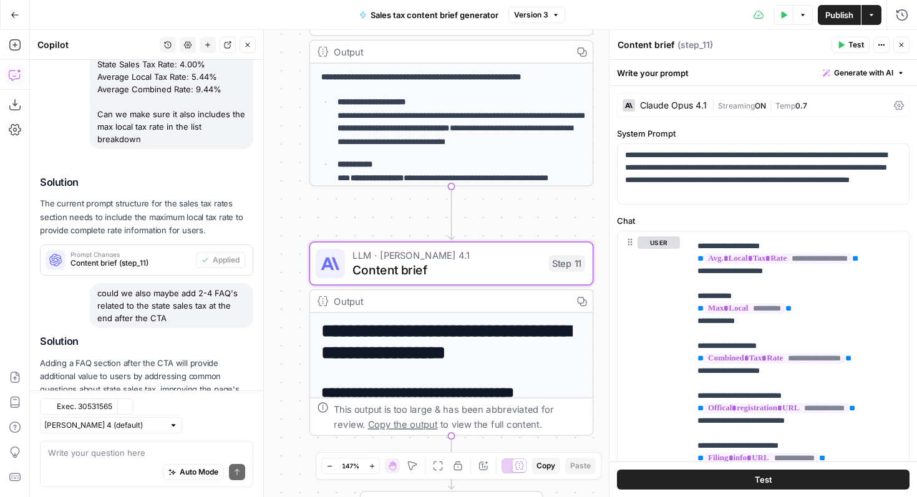
scroll to position [249, 0]
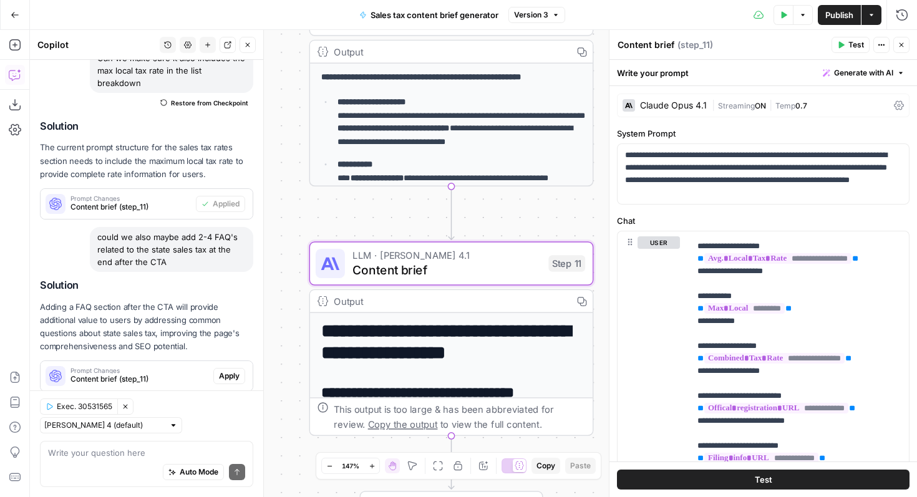
click at [223, 371] on span "Apply" at bounding box center [229, 376] width 21 height 11
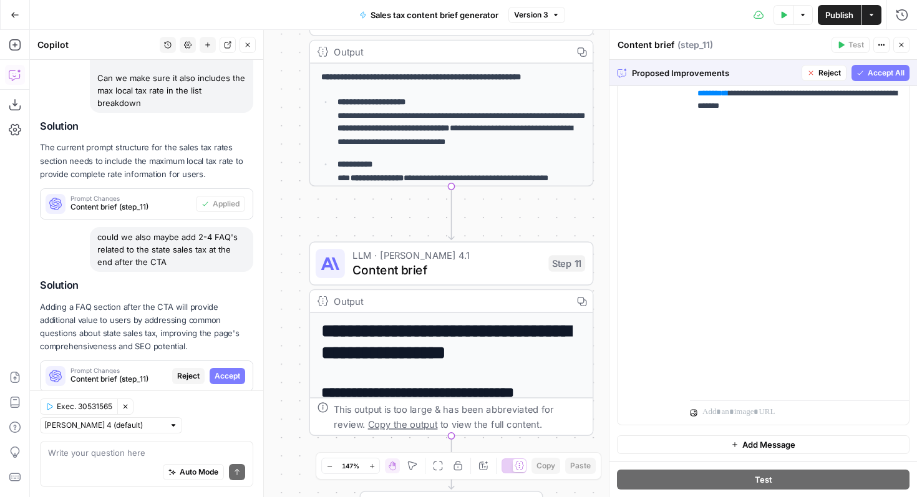
scroll to position [1797, 0]
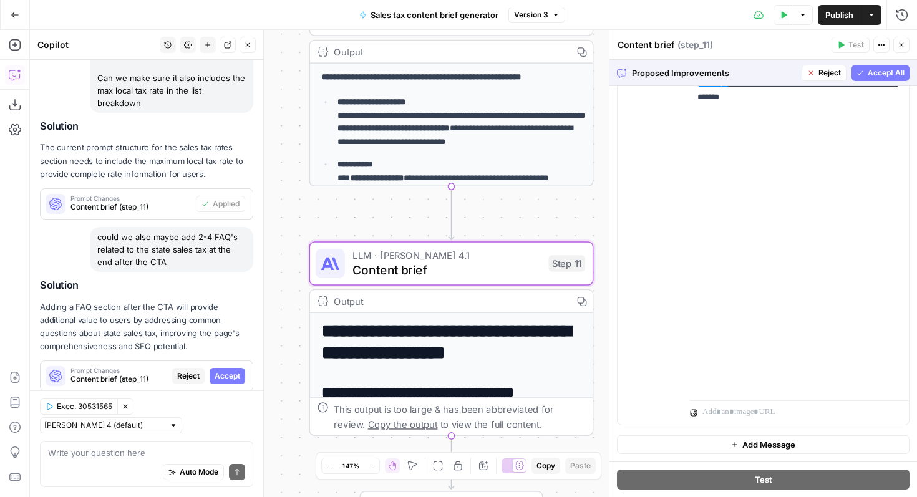
click at [240, 371] on span "Accept" at bounding box center [228, 376] width 26 height 11
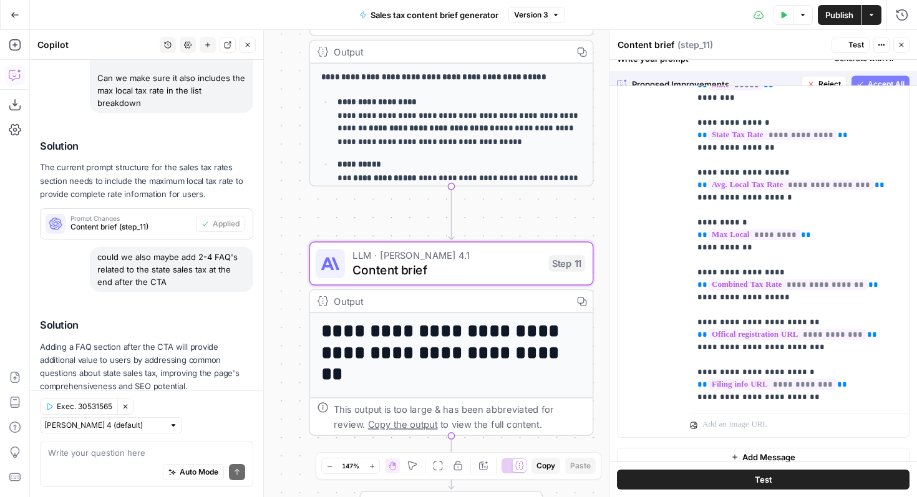
scroll to position [0, 0]
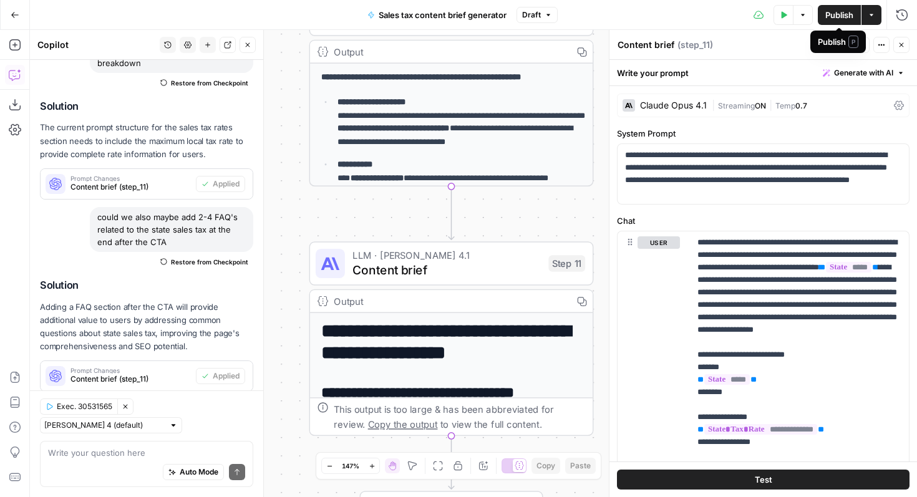
click at [830, 19] on span "Publish" at bounding box center [839, 15] width 28 height 12
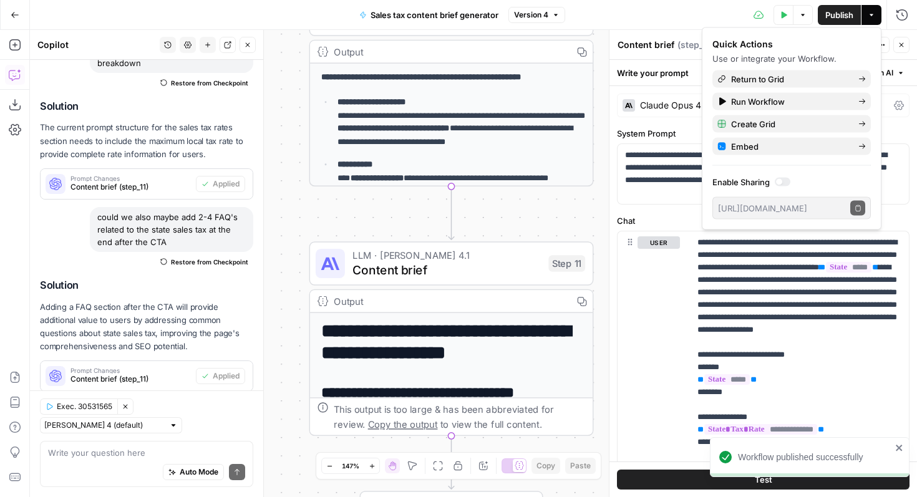
click at [615, 1] on div "Test Data Options Publish Actions Run History" at bounding box center [741, 14] width 352 height 29
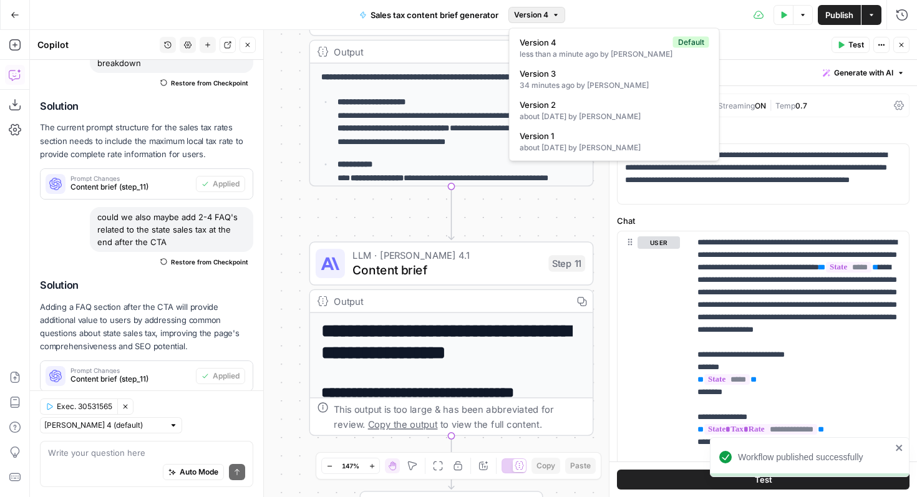
click at [559, 7] on button "Version 4" at bounding box center [536, 15] width 57 height 16
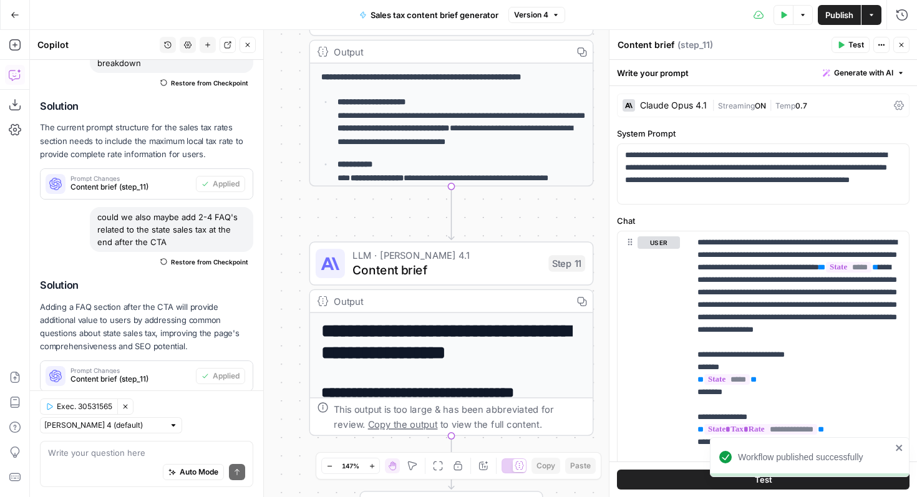
click at [559, 7] on button "Version 4" at bounding box center [536, 15] width 57 height 16
click at [16, 14] on icon "button" at bounding box center [14, 15] width 7 height 6
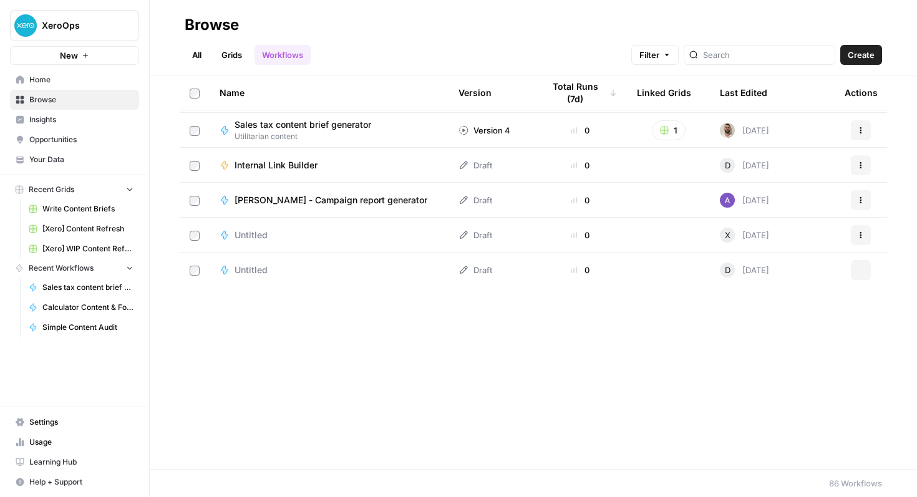
scroll to position [83, 0]
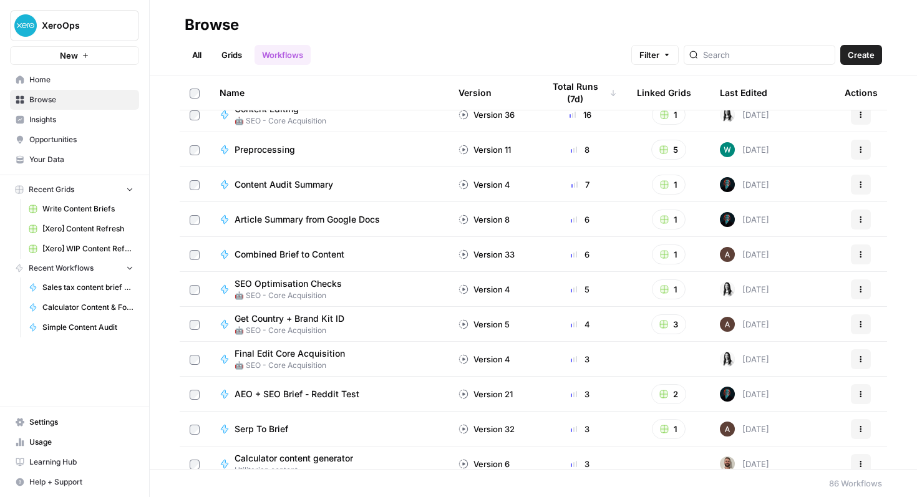
click at [229, 51] on link "Grids" at bounding box center [232, 55] width 36 height 20
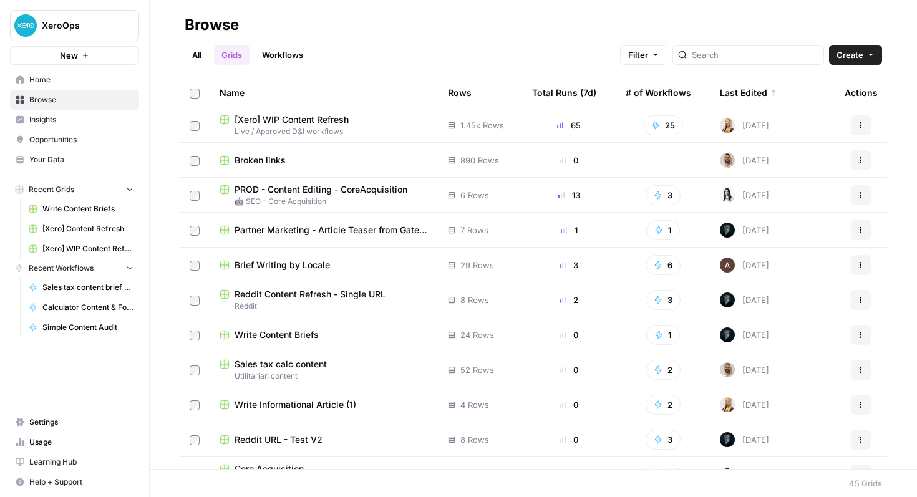
scroll to position [75, 0]
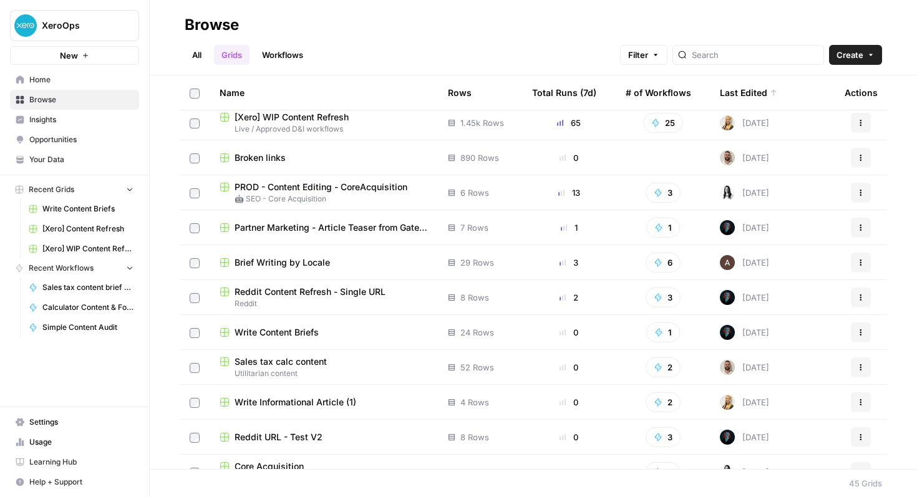
click at [309, 365] on span "Sales tax calc content" at bounding box center [281, 362] width 92 height 12
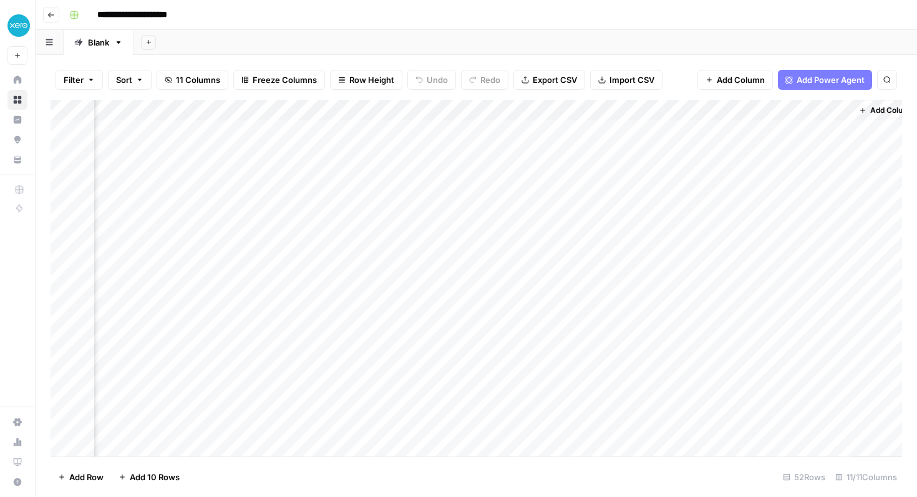
scroll to position [0, 969]
click at [713, 130] on div "Add Column" at bounding box center [477, 278] width 852 height 357
click at [708, 128] on div "Add Column" at bounding box center [477, 278] width 852 height 357
click at [421, 132] on div "Add Column" at bounding box center [477, 278] width 852 height 357
click at [407, 132] on div "Add Column" at bounding box center [477, 278] width 852 height 357
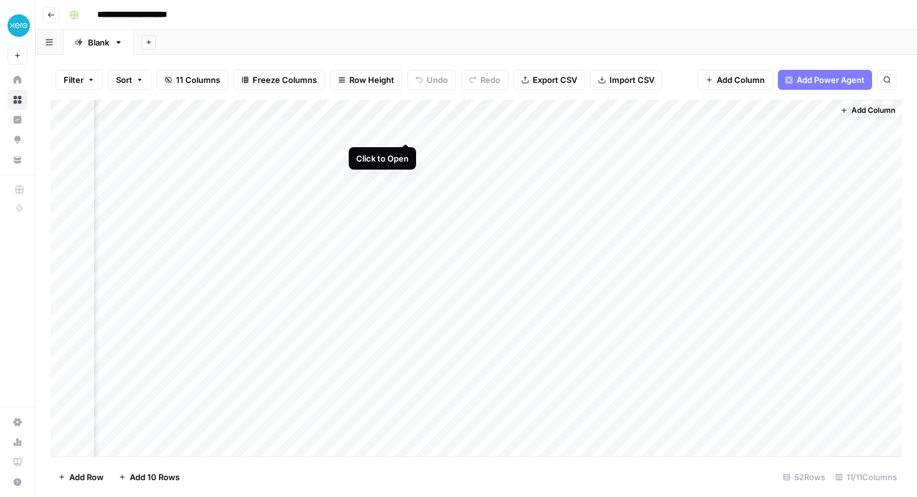
scroll to position [0, 961]
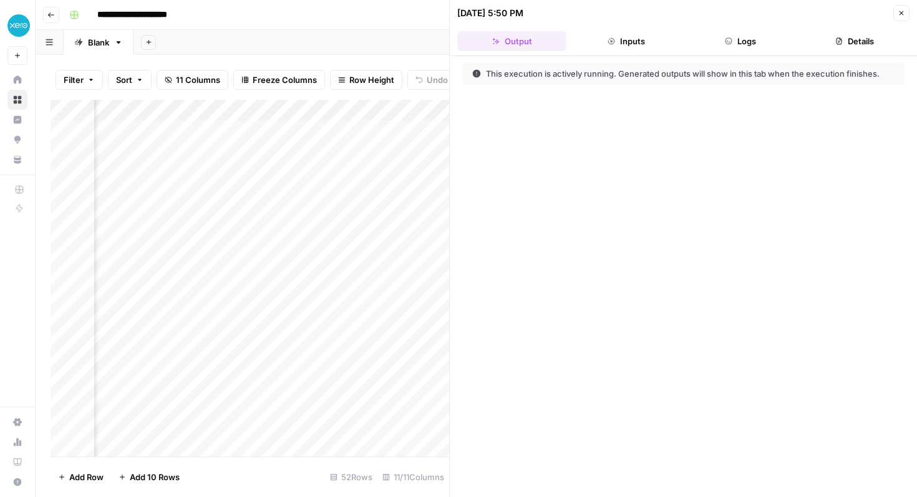
click at [722, 47] on button "Logs" at bounding box center [740, 41] width 109 height 20
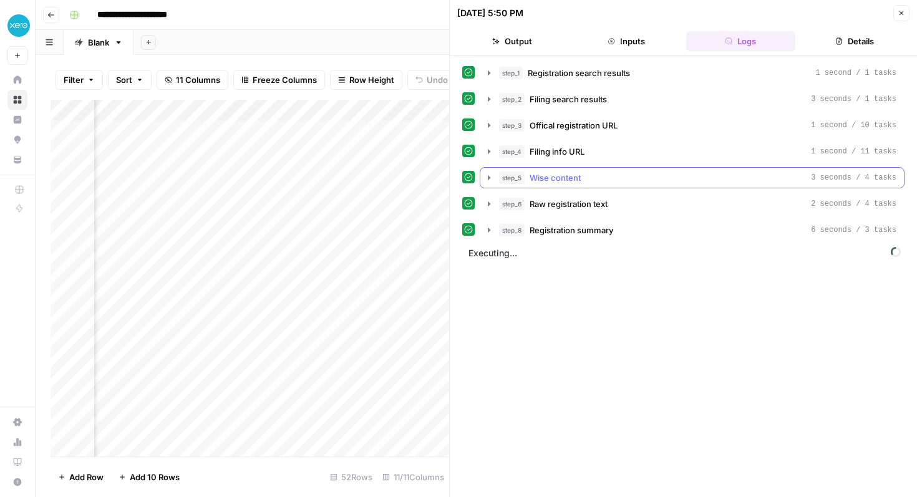
click at [560, 177] on span "Wise content" at bounding box center [555, 178] width 51 height 12
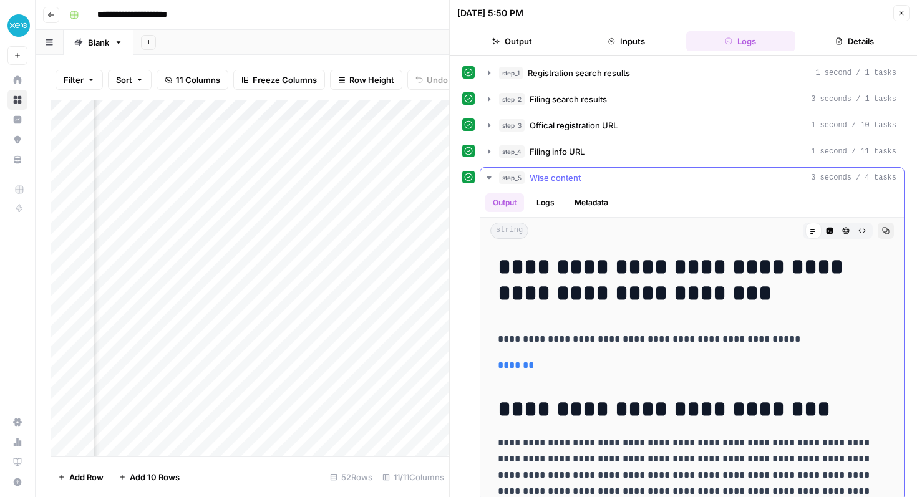
click at [565, 179] on span "Wise content" at bounding box center [555, 178] width 51 height 12
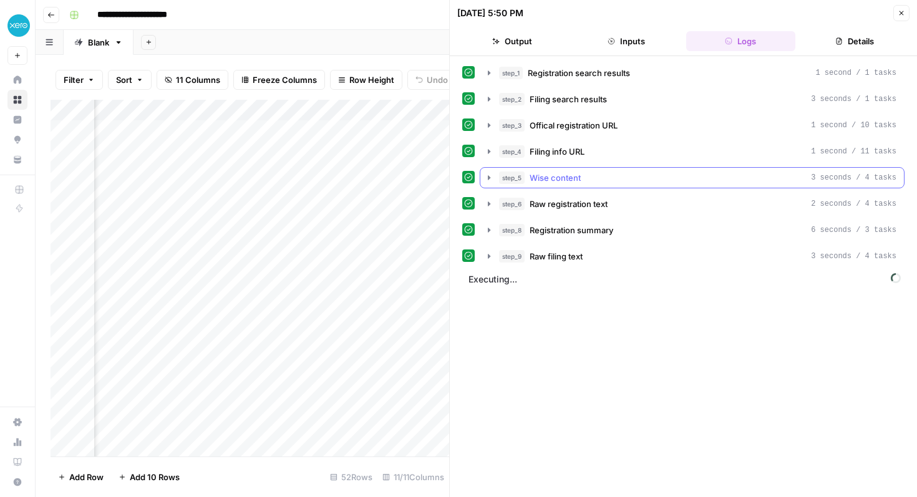
click at [565, 179] on span "Wise content" at bounding box center [555, 178] width 51 height 12
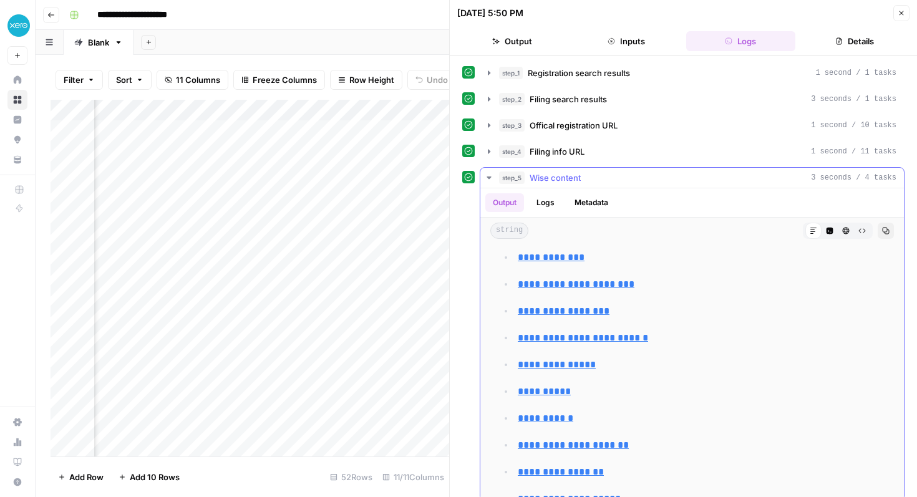
scroll to position [4279, 0]
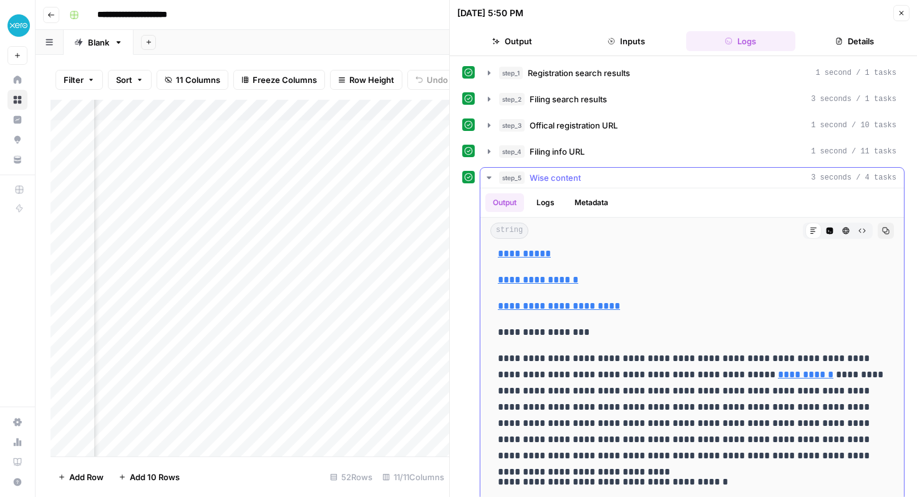
click at [613, 177] on div "step_5 Wise content 3 seconds / 4 tasks" at bounding box center [697, 178] width 397 height 12
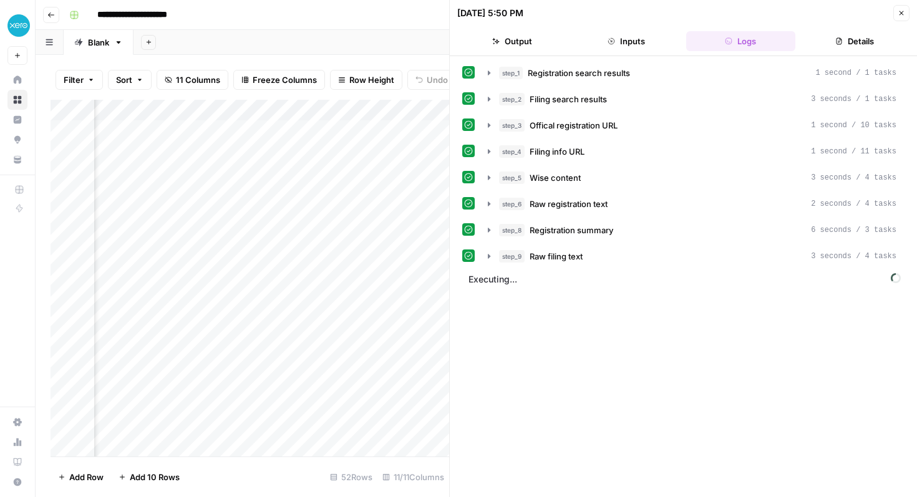
click at [902, 15] on icon "button" at bounding box center [901, 12] width 7 height 7
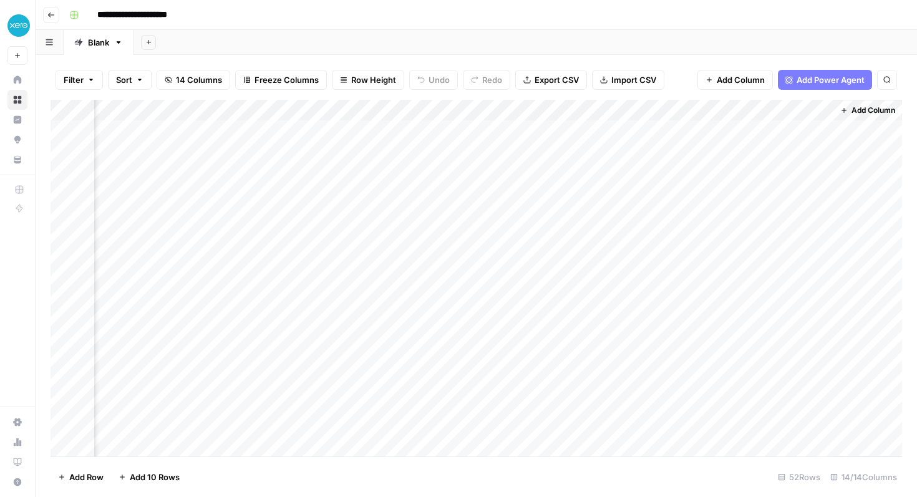
scroll to position [0, 1306]
click at [708, 133] on div "Add Column" at bounding box center [477, 278] width 852 height 357
click at [819, 129] on div "Add Column" at bounding box center [477, 278] width 852 height 357
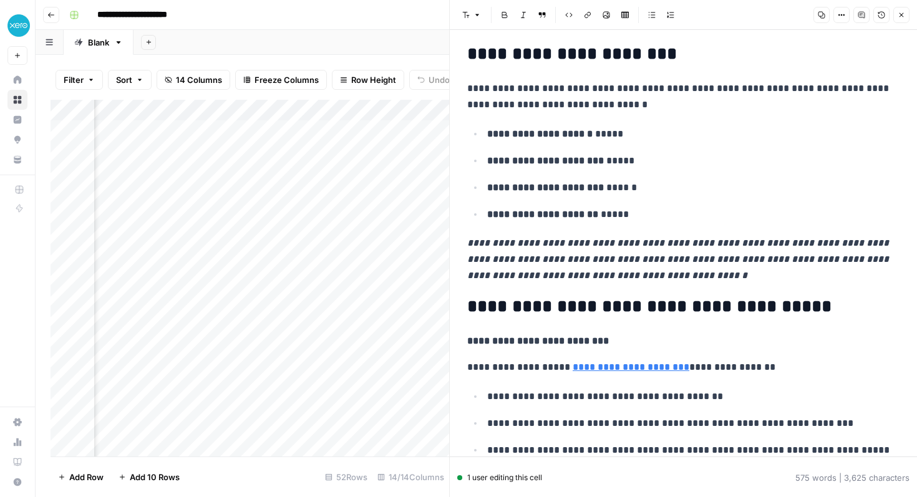
scroll to position [233, 0]
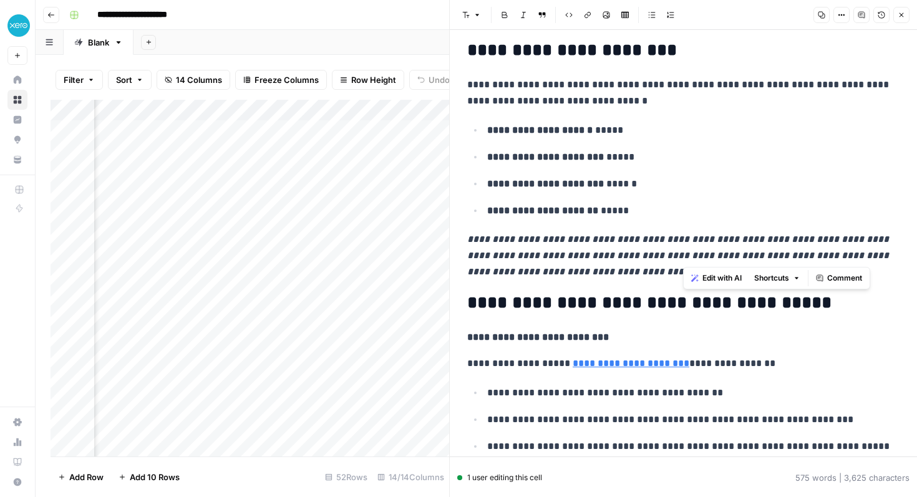
drag, startPoint x: 684, startPoint y: 251, endPoint x: 729, endPoint y: 251, distance: 44.9
click at [729, 251] on em "**********" at bounding box center [679, 256] width 424 height 42
click at [731, 261] on em "**********" at bounding box center [679, 256] width 424 height 42
drag, startPoint x: 732, startPoint y: 258, endPoint x: 694, endPoint y: 260, distance: 37.5
click at [694, 260] on em "**********" at bounding box center [679, 256] width 424 height 42
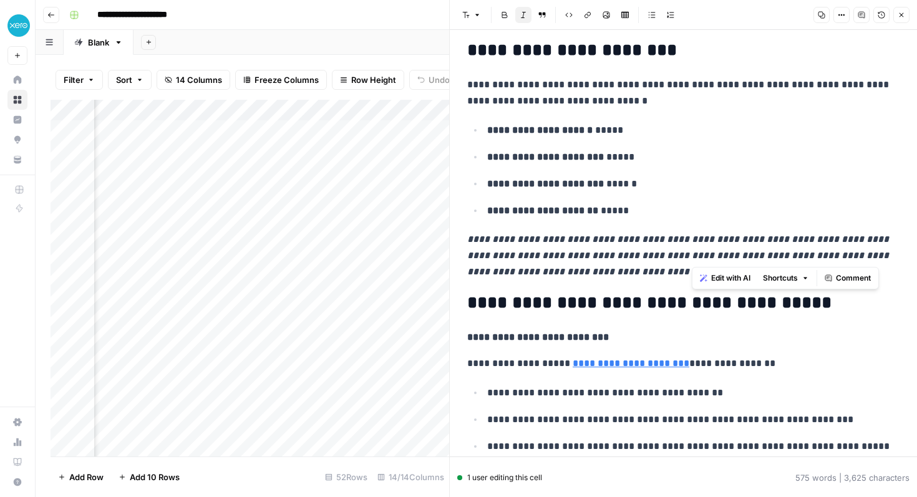
click at [728, 258] on em "**********" at bounding box center [679, 256] width 424 height 42
click at [721, 255] on em "**********" at bounding box center [679, 256] width 424 height 42
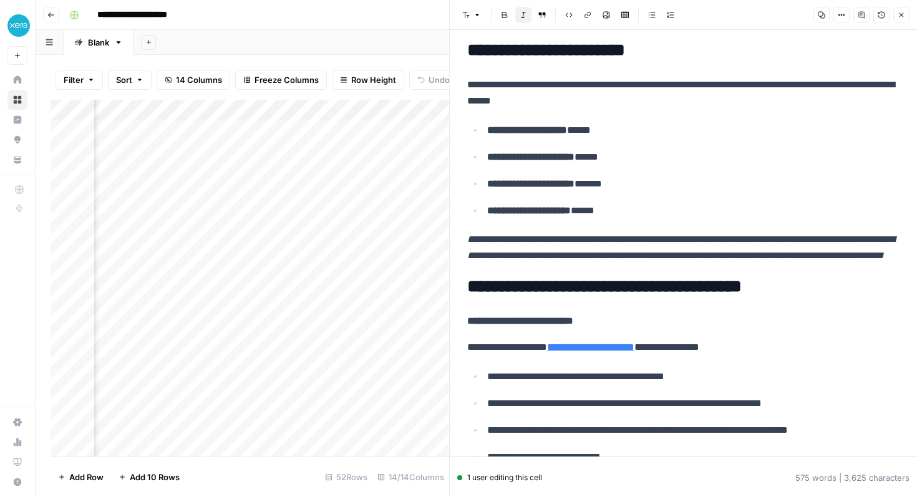
scroll to position [0, 775]
drag, startPoint x: 706, startPoint y: 271, endPoint x: 470, endPoint y: 53, distance: 321.4
copy div "**********"
click at [671, 242] on em "**********" at bounding box center [680, 248] width 427 height 26
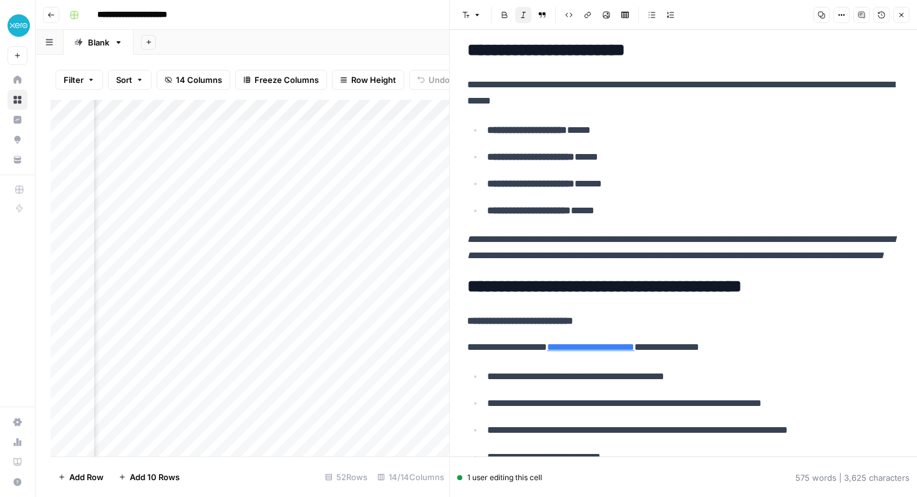
scroll to position [0, 446]
drag, startPoint x: 537, startPoint y: 184, endPoint x: 562, endPoint y: 187, distance: 25.2
click at [562, 187] on strong "**********" at bounding box center [530, 183] width 87 height 9
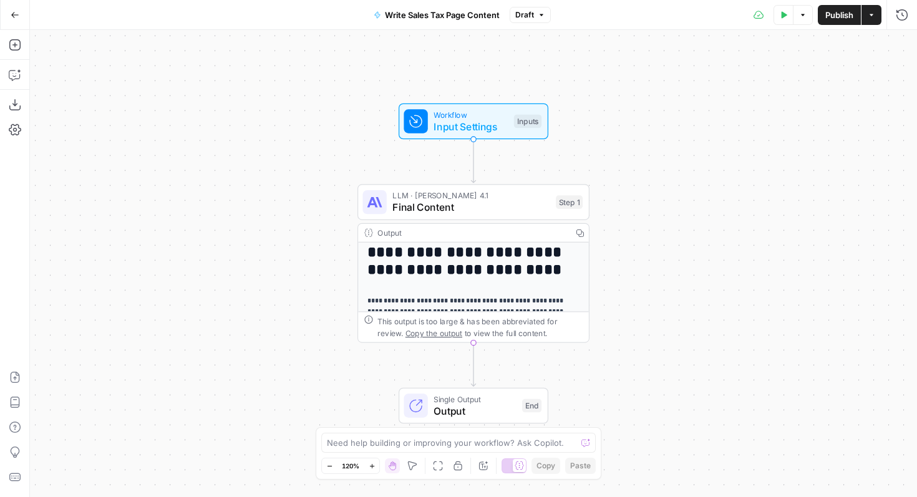
scroll to position [5, 0]
click at [494, 203] on span "Final Content" at bounding box center [470, 207] width 157 height 15
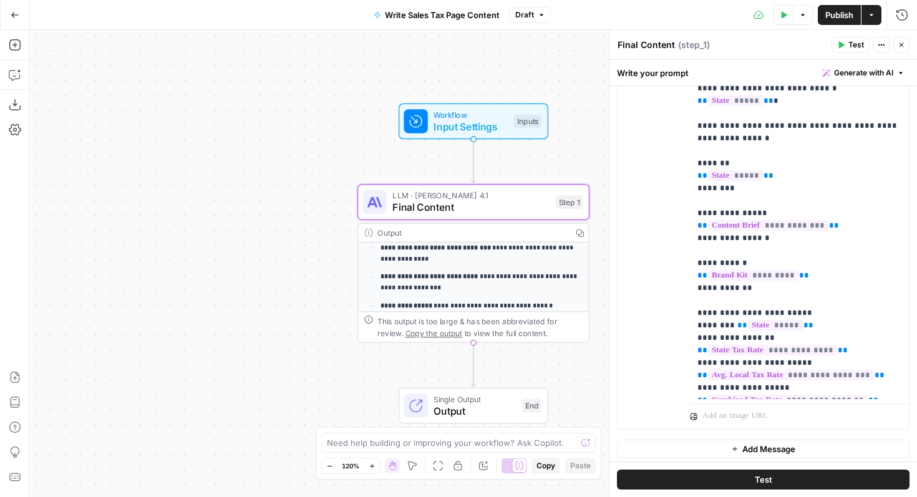
scroll to position [259, 0]
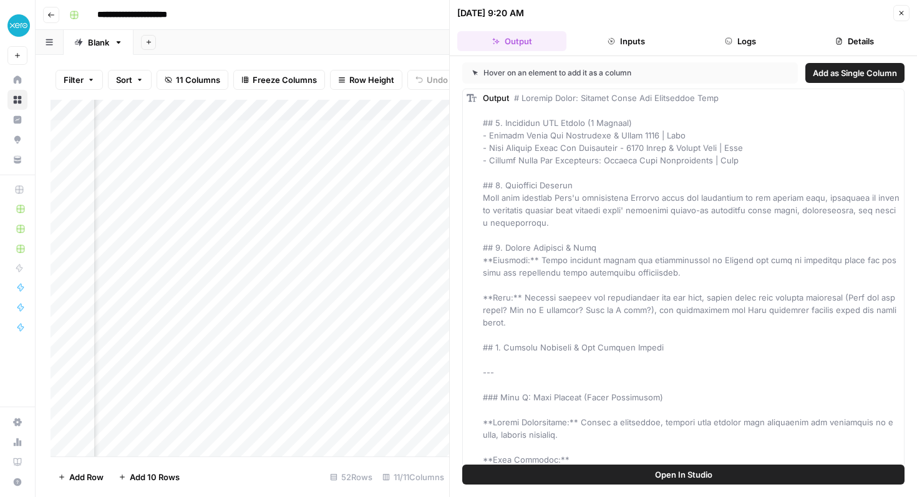
scroll to position [0, 608]
click at [194, 134] on div "Add Column" at bounding box center [250, 278] width 399 height 357
